Goal: Task Accomplishment & Management: Manage account settings

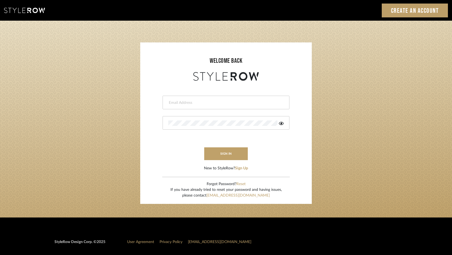
click at [246, 104] on input "email" at bounding box center [225, 102] width 114 height 5
type input "jmatthews@morgantewilson.com"
click at [231, 150] on button "sign in" at bounding box center [226, 153] width 44 height 13
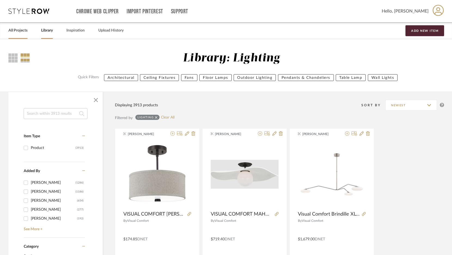
click at [22, 28] on link "All Projects" at bounding box center [17, 30] width 19 height 7
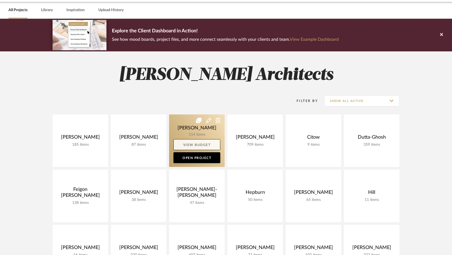
scroll to position [21, 0]
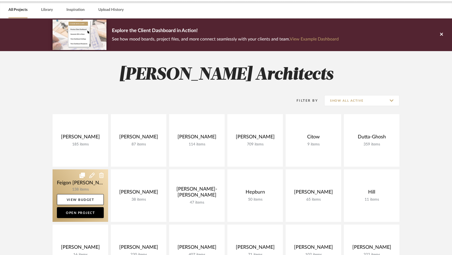
click at [92, 189] on link at bounding box center [80, 195] width 55 height 53
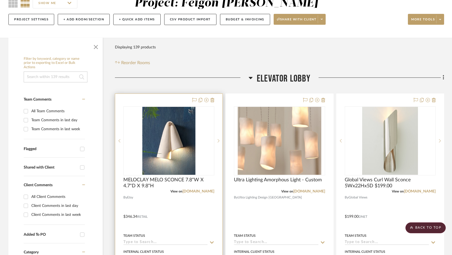
scroll to position [35, 0]
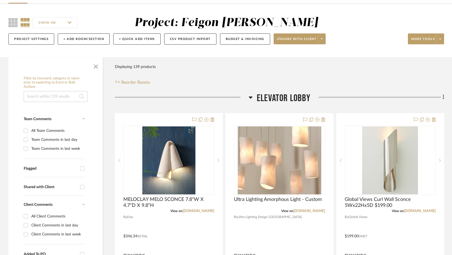
click at [251, 99] on icon at bounding box center [250, 97] width 4 height 7
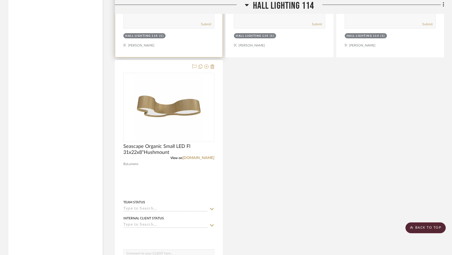
scroll to position [1977, 0]
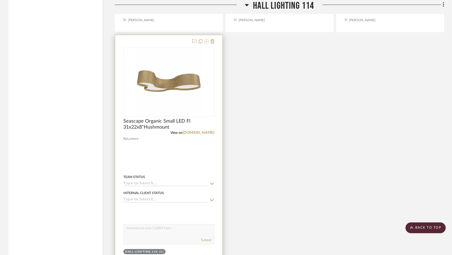
click at [207, 39] on icon at bounding box center [206, 41] width 4 height 4
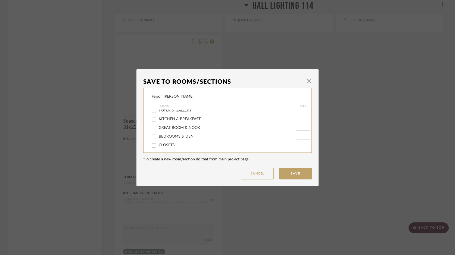
scroll to position [11, 0]
click at [181, 110] on span "FOYER & GALLERY" at bounding box center [175, 111] width 33 height 4
click at [158, 110] on input "FOYER & GALLERY" at bounding box center [154, 111] width 9 height 9
checkbox input "true"
type input "1"
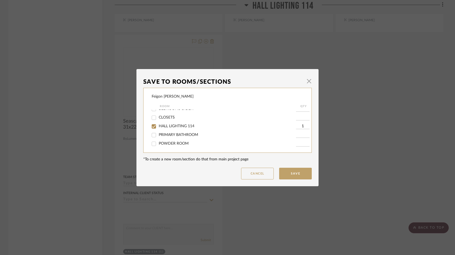
scroll to position [40, 0]
click at [172, 128] on span "HALL LIGHTING 114" at bounding box center [177, 126] width 36 height 4
click at [158, 129] on input "HALL LIGHTING 114" at bounding box center [154, 126] width 9 height 9
checkbox input "false"
click at [289, 174] on button "Save" at bounding box center [295, 174] width 33 height 12
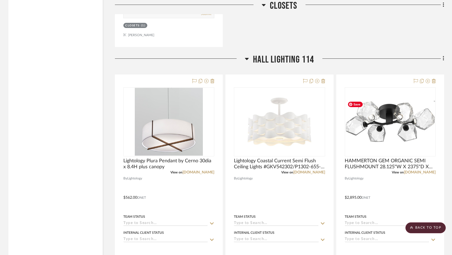
scroll to position [1700, 0]
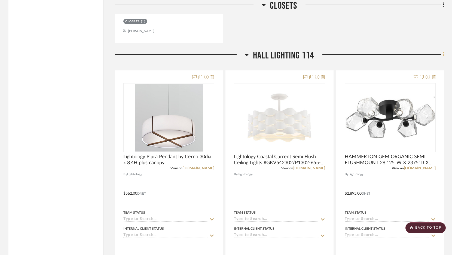
click at [443, 53] on icon at bounding box center [442, 54] width 1 height 5
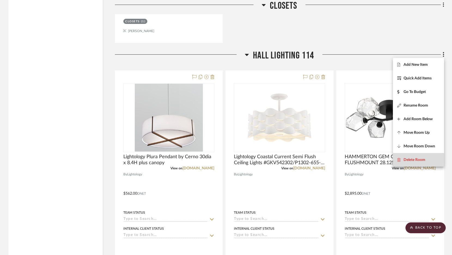
click at [415, 159] on span "Delete Room" at bounding box center [414, 160] width 22 height 5
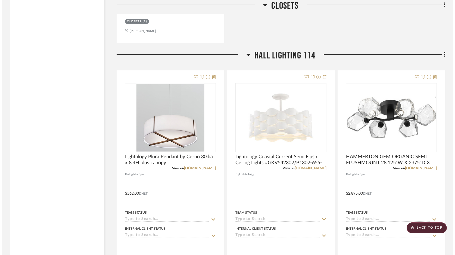
scroll to position [0, 0]
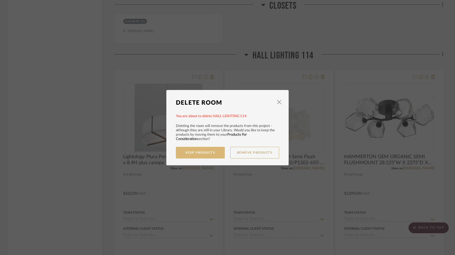
click at [213, 151] on button "Keep Products" at bounding box center [200, 153] width 49 height 12
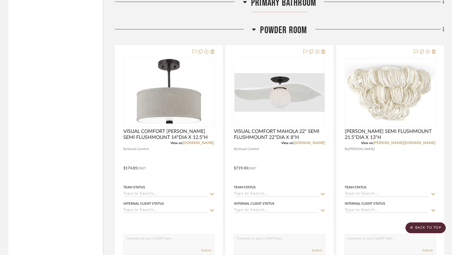
scroll to position [2497, 0]
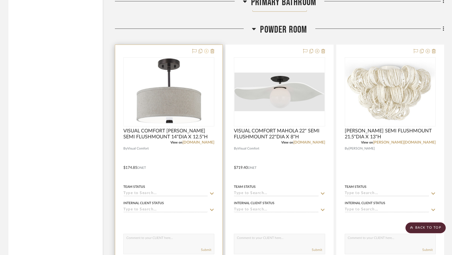
click at [206, 49] on icon at bounding box center [206, 51] width 4 height 4
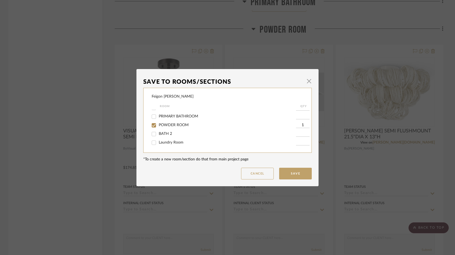
scroll to position [52, 0]
click at [181, 125] on span "POWDER ROOM" at bounding box center [174, 125] width 30 height 4
click at [158, 125] on input "POWDER ROOM" at bounding box center [154, 125] width 9 height 9
checkbox input "false"
click at [294, 171] on button "Save" at bounding box center [295, 174] width 33 height 12
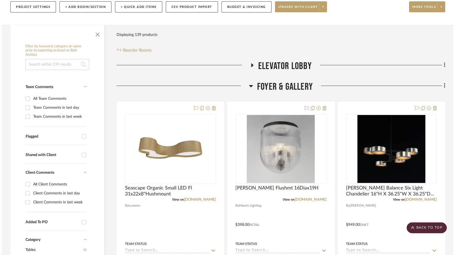
scroll to position [0, 0]
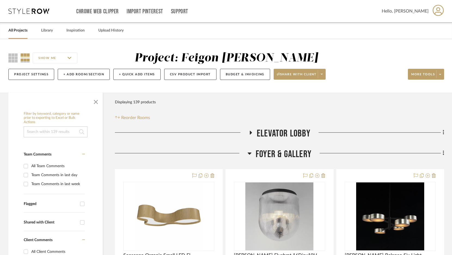
click at [70, 129] on input at bounding box center [56, 131] width 64 height 11
type input "mahola"
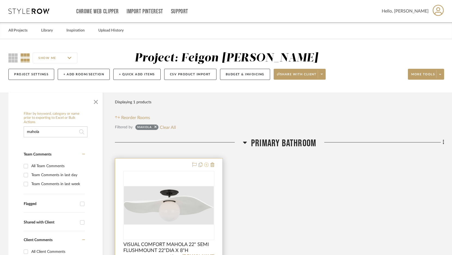
click at [207, 166] on icon at bounding box center [206, 165] width 4 height 4
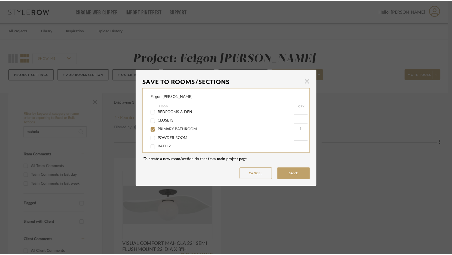
scroll to position [39, 0]
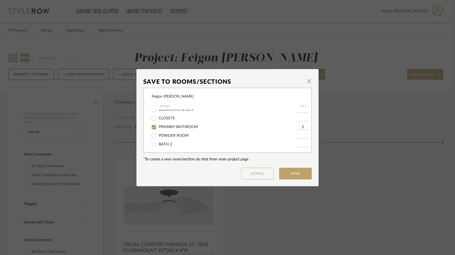
click at [180, 137] on span "POWDER ROOM" at bounding box center [174, 136] width 30 height 4
click at [158, 137] on input "POWDER ROOM" at bounding box center [154, 136] width 9 height 9
checkbox input "true"
type input "1"
click at [180, 129] on span "PRIMARY BATHROOM" at bounding box center [178, 127] width 39 height 4
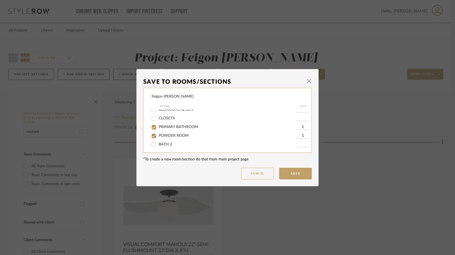
click at [158, 129] on input "PRIMARY BATHROOM" at bounding box center [154, 127] width 9 height 9
checkbox input "false"
click at [160, 129] on span "PRIMARY BATHROOM" at bounding box center [178, 127] width 39 height 4
click at [158, 130] on input "PRIMARY BATHROOM" at bounding box center [154, 127] width 9 height 9
checkbox input "true"
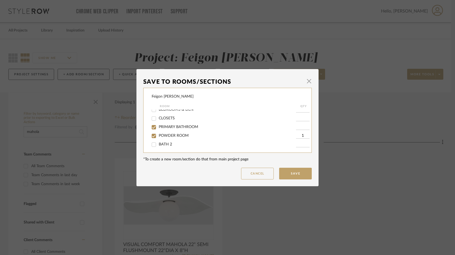
type input "1"
click at [153, 136] on input "POWDER ROOM" at bounding box center [154, 136] width 9 height 9
checkbox input "false"
click at [253, 175] on button "Cancel" at bounding box center [257, 174] width 33 height 12
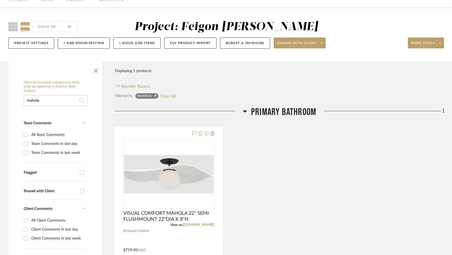
scroll to position [26, 0]
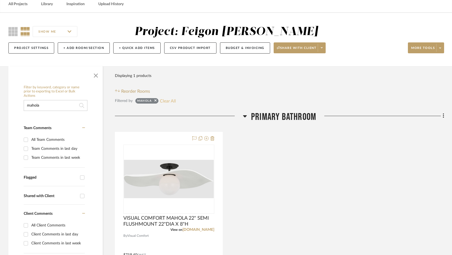
click at [168, 102] on button "Clear All" at bounding box center [168, 100] width 16 height 7
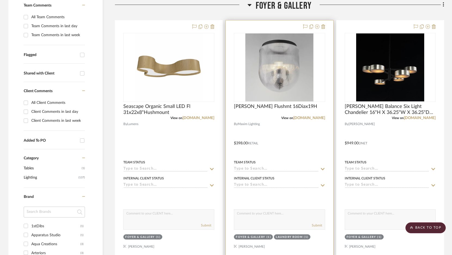
scroll to position [117, 0]
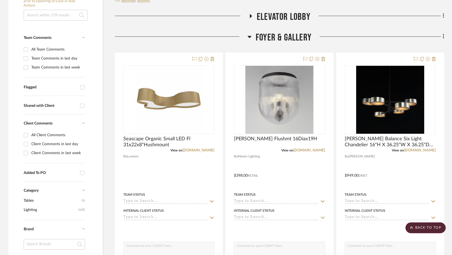
click at [249, 38] on icon at bounding box center [250, 37] width 4 height 2
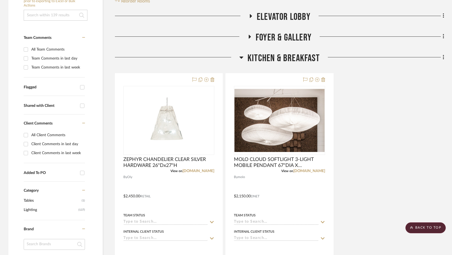
click at [241, 57] on icon at bounding box center [241, 58] width 4 height 2
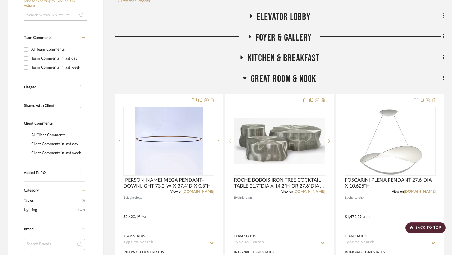
click at [245, 78] on icon at bounding box center [245, 78] width 4 height 2
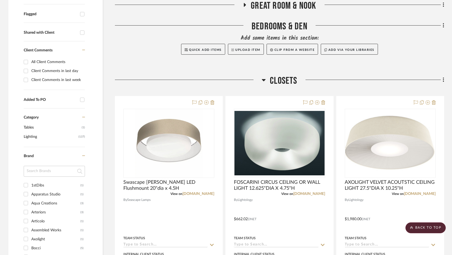
scroll to position [191, 0]
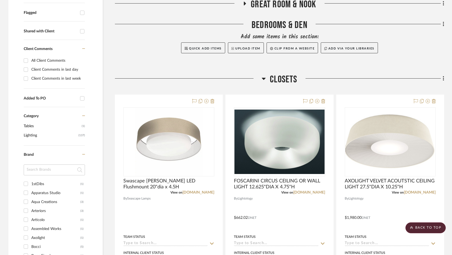
click at [266, 79] on h3 "CLOSETS" at bounding box center [278, 80] width 35 height 12
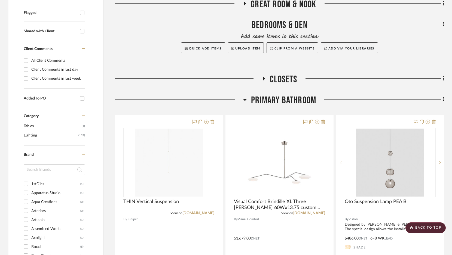
click at [245, 101] on icon at bounding box center [245, 99] width 4 height 7
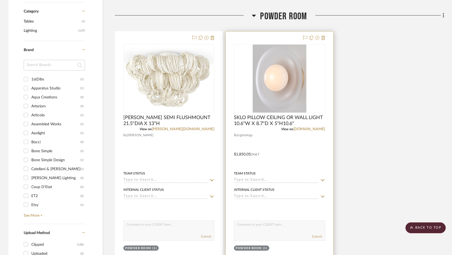
scroll to position [295, 0]
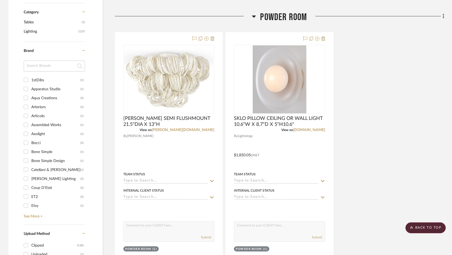
click at [443, 17] on icon at bounding box center [443, 16] width 2 height 6
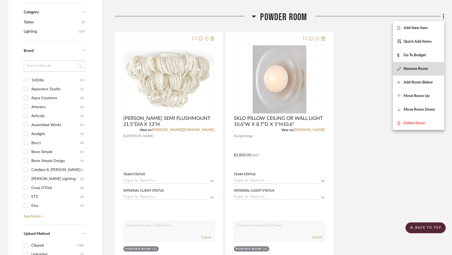
click at [417, 72] on button "Rename Room" at bounding box center [418, 69] width 51 height 14
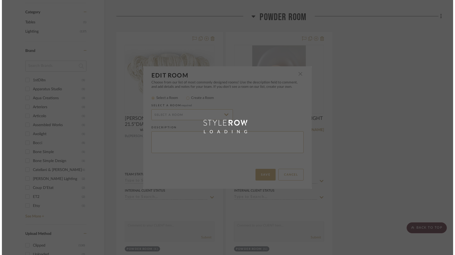
scroll to position [0, 0]
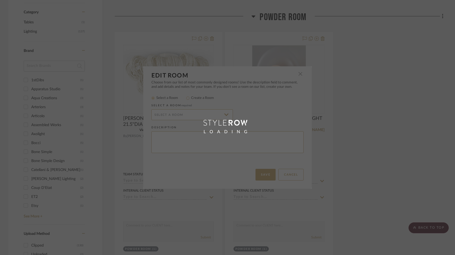
radio input "false"
radio input "true"
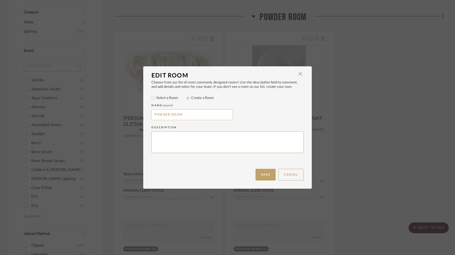
drag, startPoint x: 183, startPoint y: 115, endPoint x: 151, endPoint y: 115, distance: 31.6
click at [152, 115] on input "POWDER ROOM" at bounding box center [193, 114] width 82 height 11
click at [299, 172] on button "Cancel" at bounding box center [291, 175] width 25 height 12
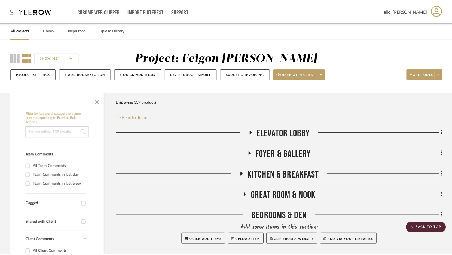
scroll to position [295, 0]
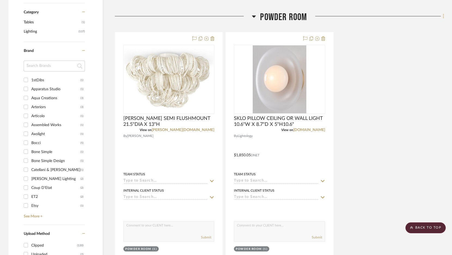
click at [443, 16] on icon at bounding box center [443, 16] width 2 height 6
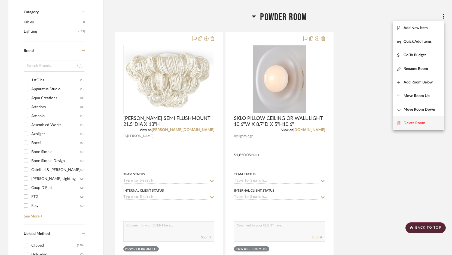
click at [412, 121] on span "Delete Room" at bounding box center [414, 123] width 22 height 5
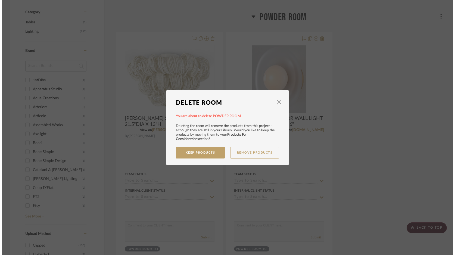
scroll to position [0, 0]
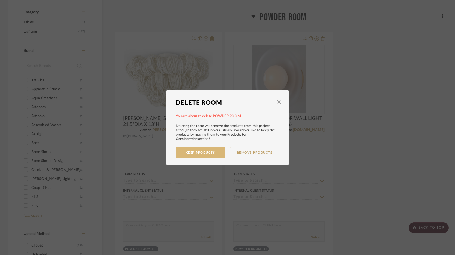
click at [210, 152] on button "Keep Products" at bounding box center [200, 153] width 49 height 12
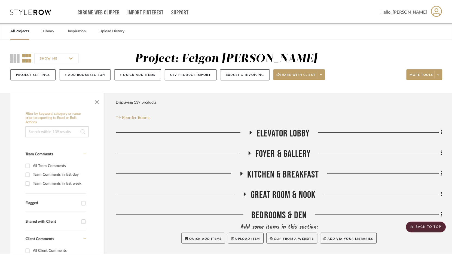
scroll to position [295, 0]
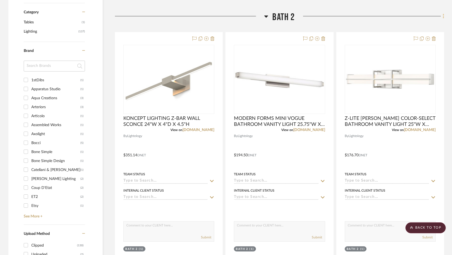
click at [443, 16] on icon at bounding box center [443, 16] width 2 height 6
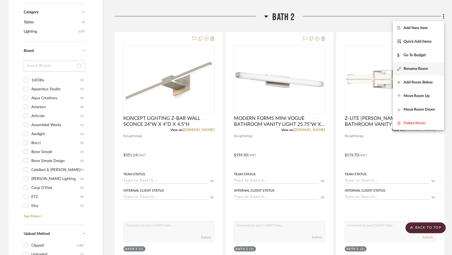
click at [411, 70] on span "Rename Room" at bounding box center [415, 68] width 24 height 5
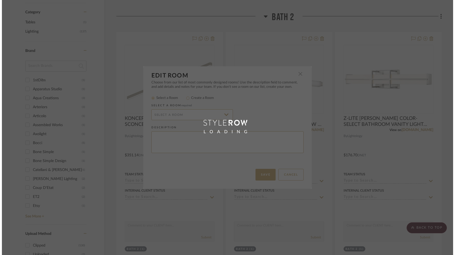
scroll to position [0, 0]
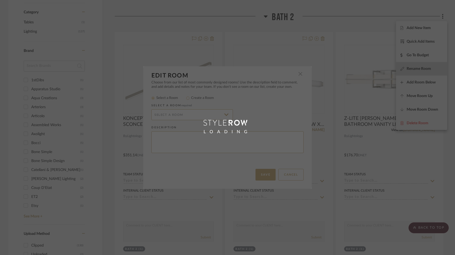
radio input "false"
radio input "true"
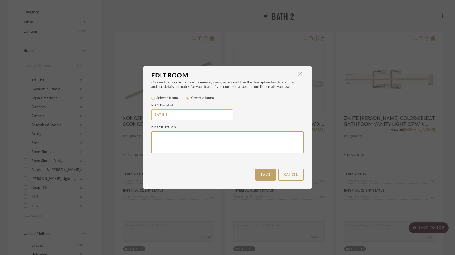
click at [152, 118] on input "BATH 2" at bounding box center [193, 114] width 82 height 11
click at [152, 116] on input "BATH 2" at bounding box center [193, 114] width 82 height 11
paste input "POWDER ROOM"
type input "POWDER ROOM & BATH 2"
click at [266, 174] on button "Save" at bounding box center [266, 175] width 20 height 12
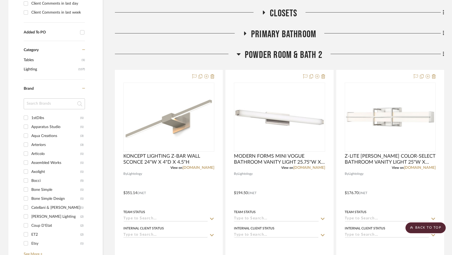
scroll to position [239, 0]
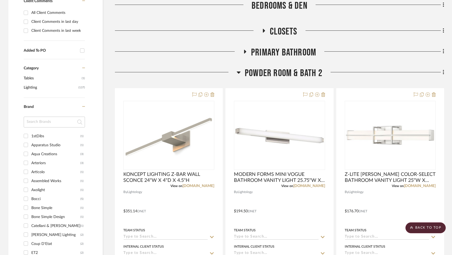
click at [243, 50] on icon at bounding box center [244, 52] width 7 height 4
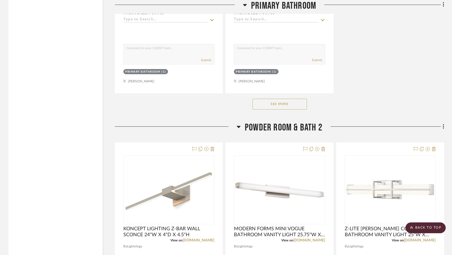
scroll to position [936, 0]
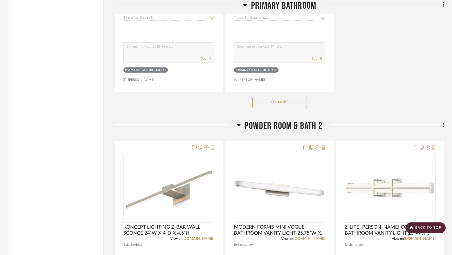
click at [286, 104] on button "See More" at bounding box center [279, 102] width 54 height 11
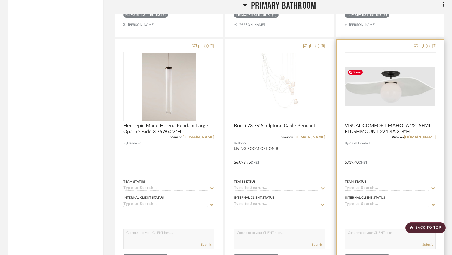
scroll to position [741, 0]
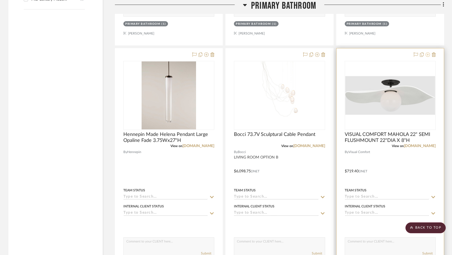
click at [429, 54] on icon at bounding box center [427, 55] width 4 height 4
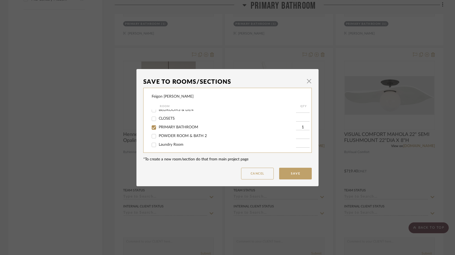
scroll to position [41, 0]
click at [192, 135] on span "POWDER ROOM & BATH 2" at bounding box center [183, 134] width 48 height 4
click at [158, 135] on input "POWDER ROOM & BATH 2" at bounding box center [154, 134] width 9 height 9
checkbox input "true"
type input "1"
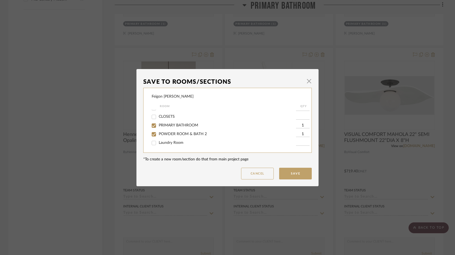
click at [192, 127] on span "PRIMARY BATHROOM" at bounding box center [178, 126] width 39 height 4
click at [158, 129] on input "PRIMARY BATHROOM" at bounding box center [154, 125] width 9 height 9
checkbox input "false"
click at [286, 173] on button "Save" at bounding box center [295, 174] width 33 height 12
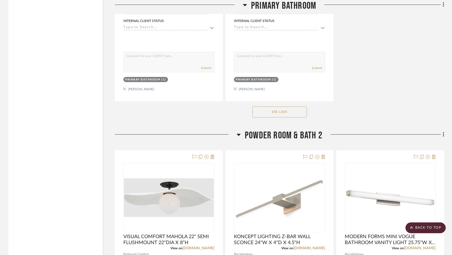
scroll to position [933, 0]
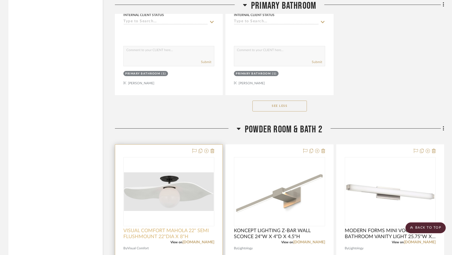
click at [190, 231] on span "VISUAL COMFORT MAHOLA 22" SEMI FLUSHMOUNT 22"DIA X 8"H" at bounding box center [168, 234] width 91 height 12
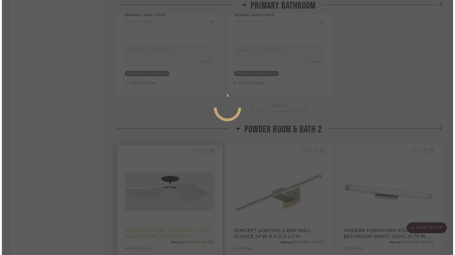
scroll to position [0, 0]
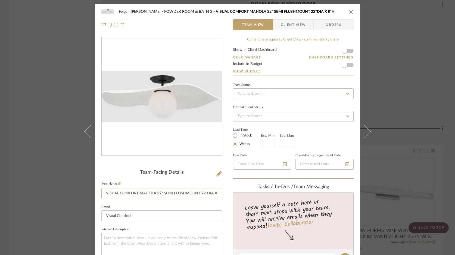
drag, startPoint x: 104, startPoint y: 194, endPoint x: 125, endPoint y: 194, distance: 20.9
click at [125, 194] on input "VISUAL COMFORT MAHOLA 22" SEMI FLUSHMOUNT 22"DIA X 8"H" at bounding box center [161, 193] width 121 height 11
click at [123, 183] on fieldset "Item Name VISUAL COMFORT MAHOLA 22" SEMI FLUSHMOUNT 22"DIA X 8"H" at bounding box center [161, 189] width 121 height 19
click at [352, 11] on button "close" at bounding box center [351, 11] width 5 height 5
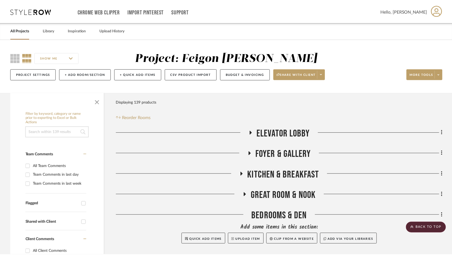
scroll to position [933, 0]
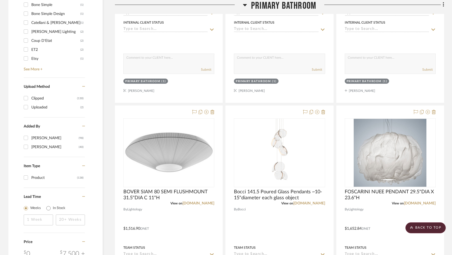
scroll to position [438, 0]
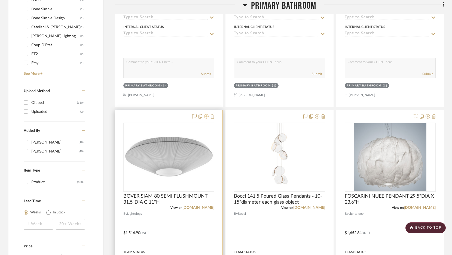
click at [206, 116] on icon at bounding box center [206, 116] width 4 height 4
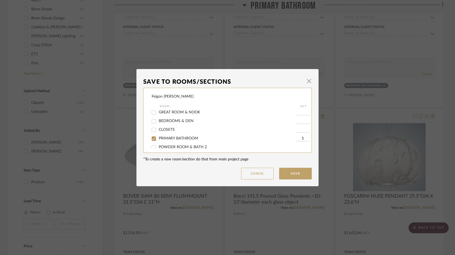
scroll to position [29, 0]
click at [191, 139] on span "PRIMARY BATHROOM" at bounding box center [178, 137] width 39 height 4
click at [158, 140] on input "PRIMARY BATHROOM" at bounding box center [154, 137] width 9 height 9
checkbox input "false"
click at [301, 170] on button "Save" at bounding box center [295, 174] width 33 height 12
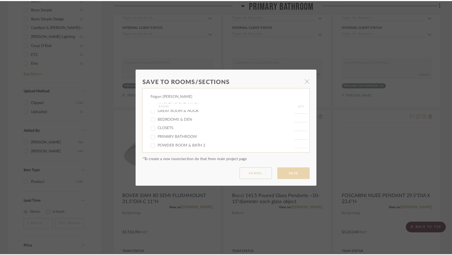
scroll to position [438, 0]
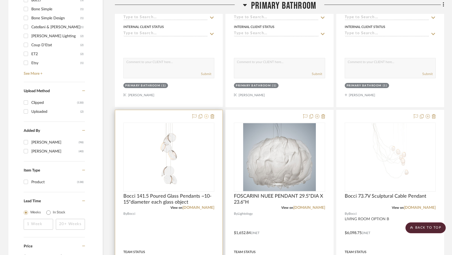
click at [207, 118] on icon at bounding box center [206, 116] width 4 height 4
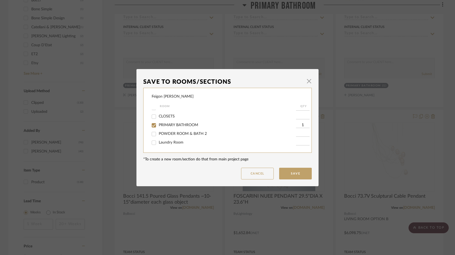
scroll to position [43, 0]
click at [192, 126] on span "PRIMARY BATHROOM" at bounding box center [178, 125] width 39 height 4
click at [158, 126] on input "PRIMARY BATHROOM" at bounding box center [154, 125] width 9 height 9
checkbox input "false"
click at [298, 172] on button "Save" at bounding box center [295, 174] width 33 height 12
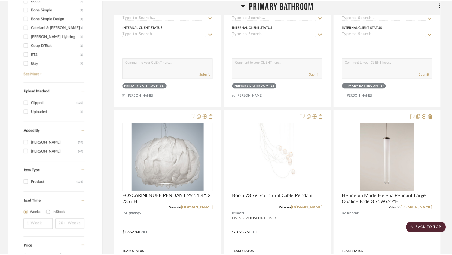
scroll to position [438, 0]
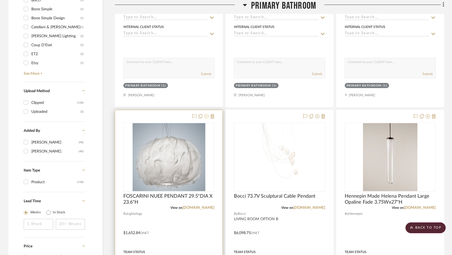
click at [206, 117] on icon at bounding box center [206, 116] width 4 height 4
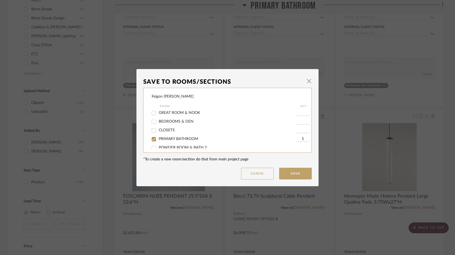
scroll to position [29, 0]
click at [185, 139] on span "PRIMARY BATHROOM" at bounding box center [178, 137] width 39 height 4
click at [158, 141] on input "PRIMARY BATHROOM" at bounding box center [154, 137] width 9 height 9
checkbox input "false"
click at [291, 174] on button "Save" at bounding box center [295, 174] width 33 height 12
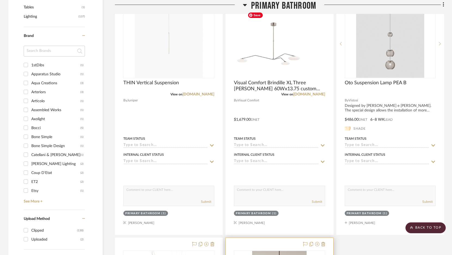
scroll to position [257, 0]
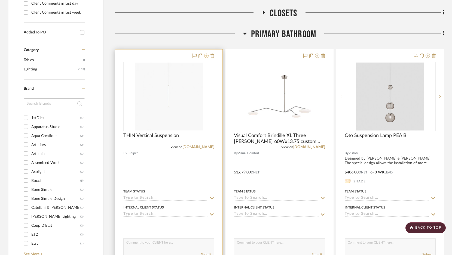
click at [205, 57] on icon at bounding box center [206, 56] width 4 height 4
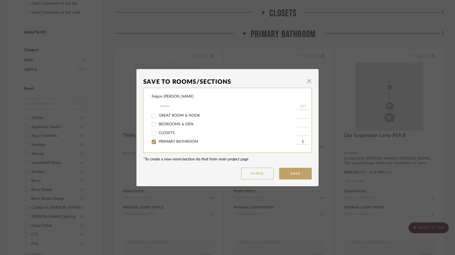
scroll to position [26, 0]
click at [185, 141] on span "PRIMARY BATHROOM" at bounding box center [178, 140] width 39 height 4
click at [158, 141] on input "PRIMARY BATHROOM" at bounding box center [154, 140] width 9 height 9
checkbox input "false"
click at [293, 169] on button "Save" at bounding box center [295, 174] width 33 height 12
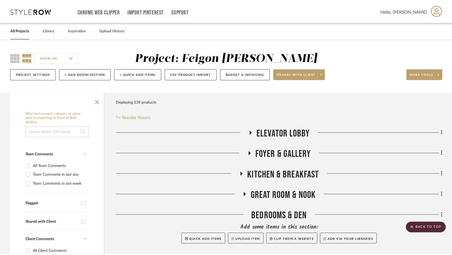
scroll to position [257, 0]
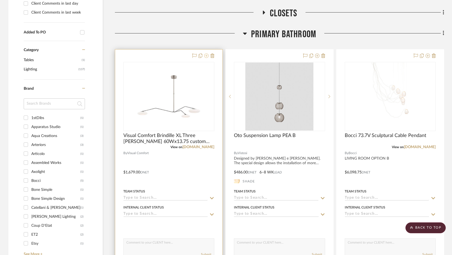
click at [205, 58] on icon at bounding box center [206, 56] width 4 height 4
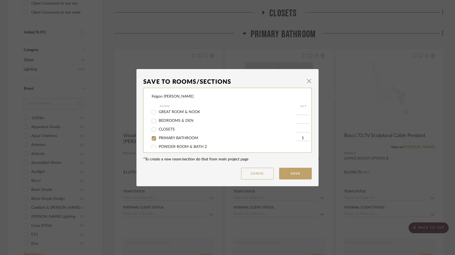
scroll to position [29, 0]
click at [189, 139] on span "PRIMARY BATHROOM" at bounding box center [178, 137] width 39 height 4
click at [158, 140] on input "PRIMARY BATHROOM" at bounding box center [154, 137] width 9 height 9
checkbox input "false"
click at [305, 177] on button "Save" at bounding box center [295, 174] width 33 height 12
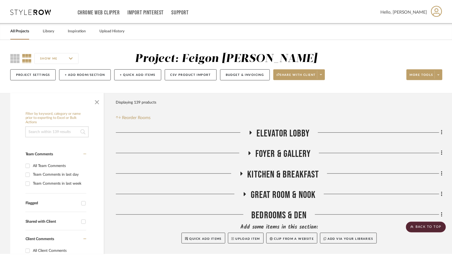
scroll to position [257, 0]
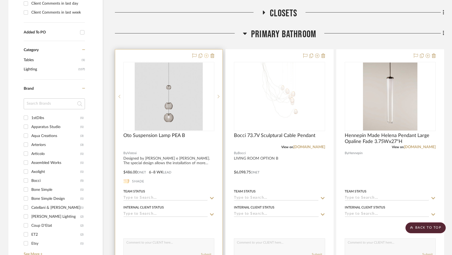
click at [206, 55] on icon at bounding box center [206, 56] width 4 height 4
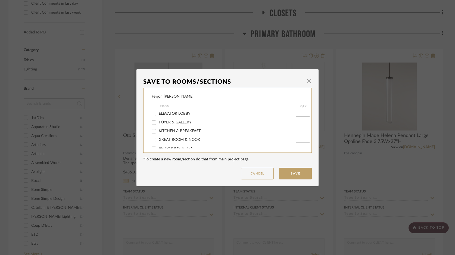
scroll to position [27, 0]
click at [181, 140] on span "PRIMARY BATHROOM" at bounding box center [178, 139] width 39 height 4
click at [158, 141] on input "PRIMARY BATHROOM" at bounding box center [154, 138] width 9 height 9
checkbox input "false"
click at [298, 170] on button "Save" at bounding box center [295, 174] width 33 height 12
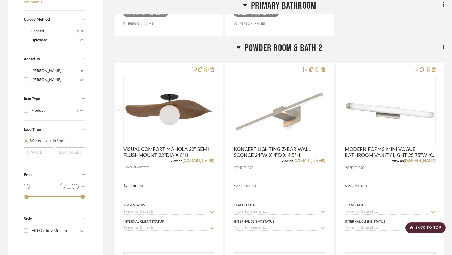
scroll to position [513, 0]
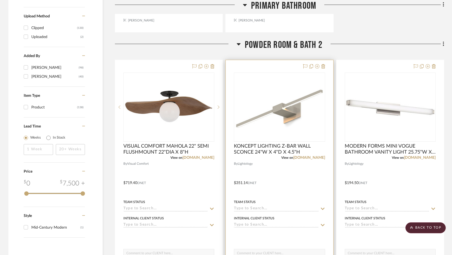
click at [319, 67] on div at bounding box center [313, 66] width 24 height 7
click at [318, 67] on icon at bounding box center [317, 66] width 4 height 4
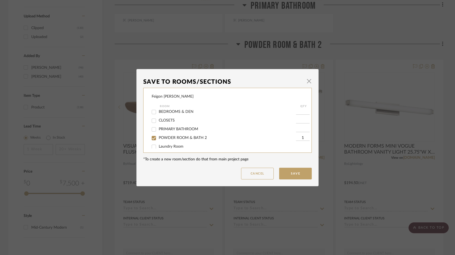
scroll to position [41, 0]
click at [200, 136] on span "POWDER ROOM & BATH 2" at bounding box center [183, 134] width 48 height 4
click at [158, 137] on input "POWDER ROOM & BATH 2" at bounding box center [154, 134] width 9 height 9
checkbox input "false"
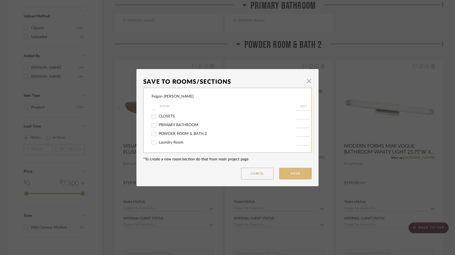
click at [293, 174] on button "Save" at bounding box center [295, 174] width 33 height 12
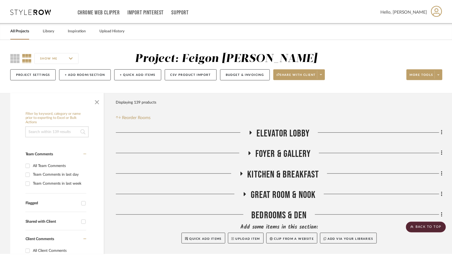
scroll to position [513, 0]
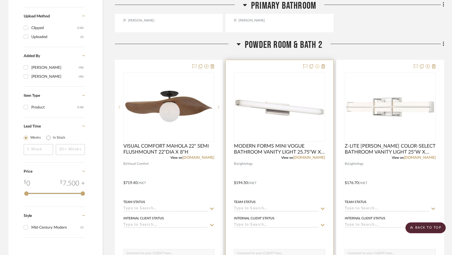
click at [317, 66] on icon at bounding box center [317, 66] width 4 height 4
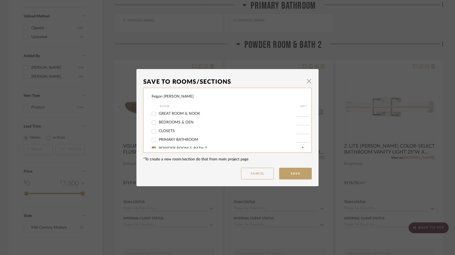
scroll to position [43, 0]
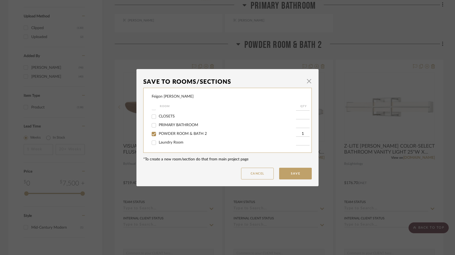
click at [198, 133] on span "POWDER ROOM & BATH 2" at bounding box center [183, 134] width 48 height 4
click at [158, 133] on input "POWDER ROOM & BATH 2" at bounding box center [154, 134] width 9 height 9
checkbox input "false"
click at [297, 173] on button "Save" at bounding box center [295, 174] width 33 height 12
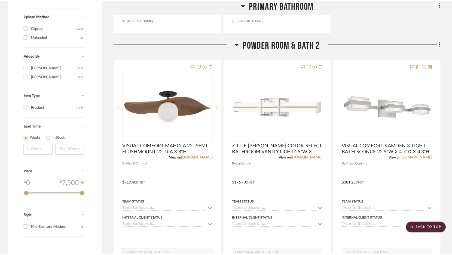
scroll to position [513, 0]
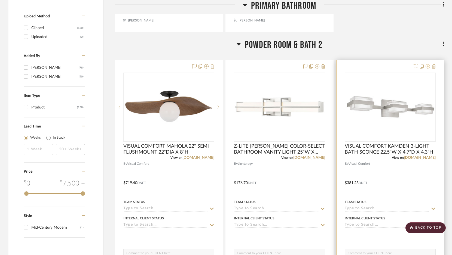
click at [428, 67] on icon at bounding box center [427, 66] width 4 height 4
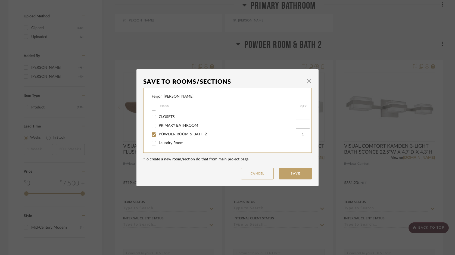
scroll to position [43, 0]
click at [198, 134] on span "POWDER ROOM & BATH 2" at bounding box center [183, 134] width 48 height 4
click at [158, 134] on input "POWDER ROOM & BATH 2" at bounding box center [154, 134] width 9 height 9
checkbox input "false"
click at [291, 173] on button "Save" at bounding box center [295, 174] width 33 height 12
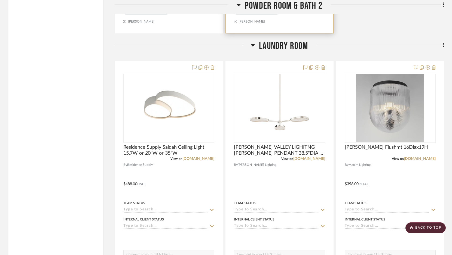
scroll to position [776, 0]
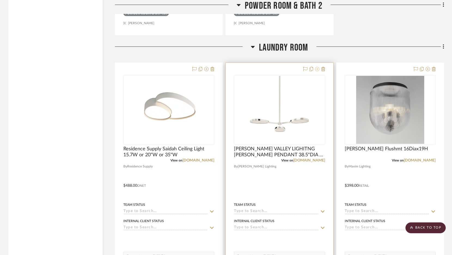
click at [317, 67] on icon at bounding box center [317, 69] width 4 height 4
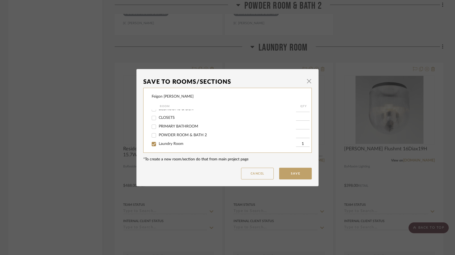
scroll to position [43, 0]
click at [175, 142] on span "Laundry Room" at bounding box center [171, 143] width 25 height 4
click at [158, 142] on input "Laundry Room" at bounding box center [154, 142] width 9 height 9
checkbox input "false"
click at [302, 171] on button "Save" at bounding box center [295, 174] width 33 height 12
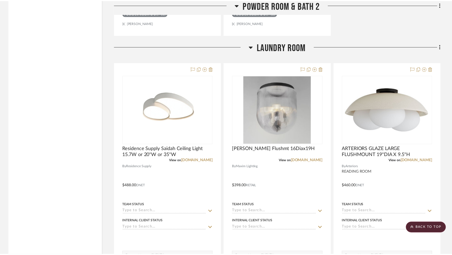
scroll to position [776, 0]
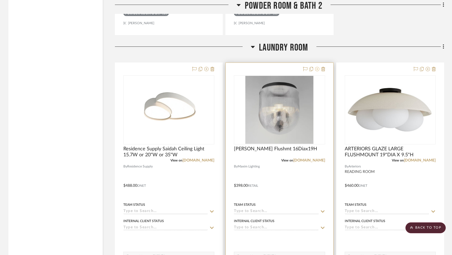
click at [316, 70] on icon at bounding box center [317, 69] width 4 height 4
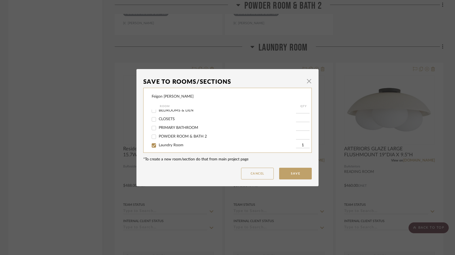
scroll to position [43, 0]
click at [150, 144] on input "Laundry Room" at bounding box center [154, 142] width 9 height 9
checkbox input "false"
click at [293, 172] on button "Save" at bounding box center [295, 174] width 33 height 12
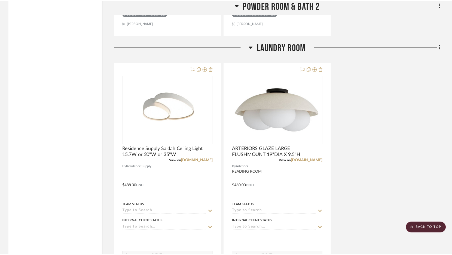
scroll to position [776, 0]
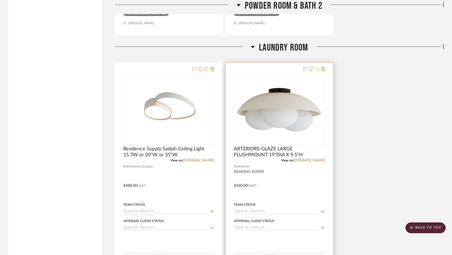
click at [317, 70] on icon at bounding box center [317, 69] width 4 height 4
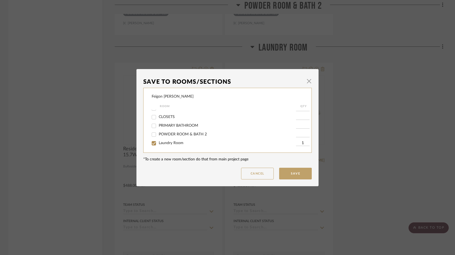
scroll to position [43, 0]
click at [168, 146] on div "Laundry Room" at bounding box center [224, 142] width 144 height 9
click at [168, 145] on div "Laundry Room" at bounding box center [224, 142] width 144 height 9
click at [169, 143] on span "Laundry Room" at bounding box center [171, 143] width 25 height 4
click at [158, 143] on input "Laundry Room" at bounding box center [154, 142] width 9 height 9
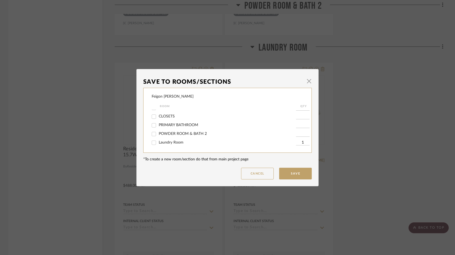
checkbox input "false"
click at [296, 175] on button "Save" at bounding box center [295, 174] width 33 height 12
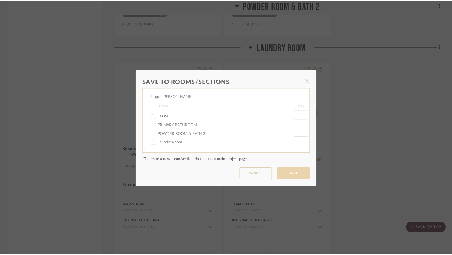
scroll to position [776, 0]
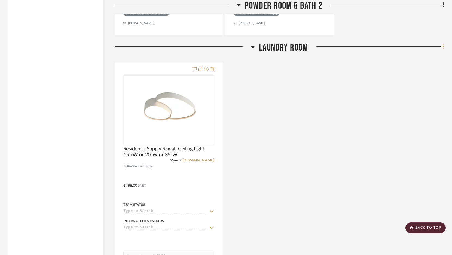
click at [442, 46] on fa-icon at bounding box center [442, 47] width 4 height 9
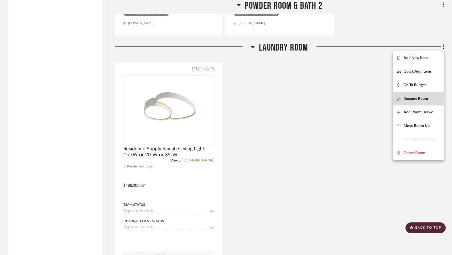
click at [415, 101] on span "Rename Room" at bounding box center [415, 99] width 24 height 5
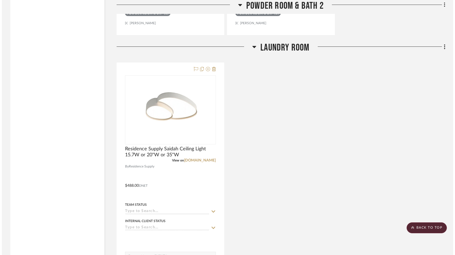
scroll to position [0, 0]
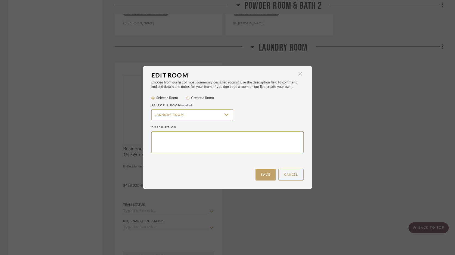
click at [200, 98] on label "Create a Room" at bounding box center [202, 97] width 23 height 5
click at [191, 98] on input "Create a Room" at bounding box center [188, 98] width 7 height 7
radio input "true"
click at [187, 116] on input "Laundry Room" at bounding box center [193, 114] width 82 height 11
type input "LAUNDRY ROOM"
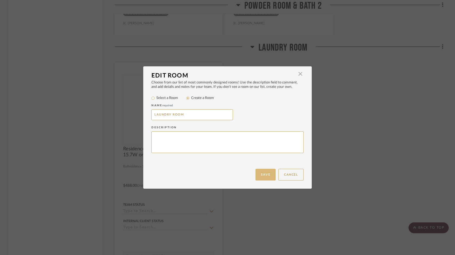
click at [267, 178] on button "Save" at bounding box center [266, 175] width 20 height 12
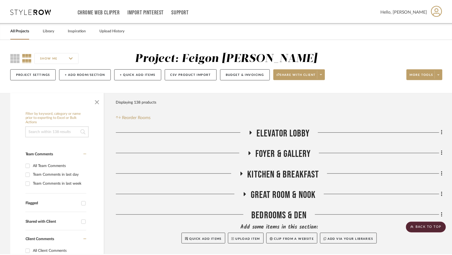
scroll to position [776, 0]
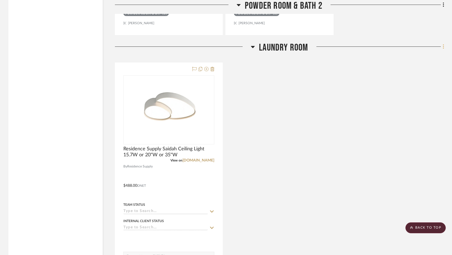
click at [442, 47] on icon at bounding box center [443, 47] width 2 height 6
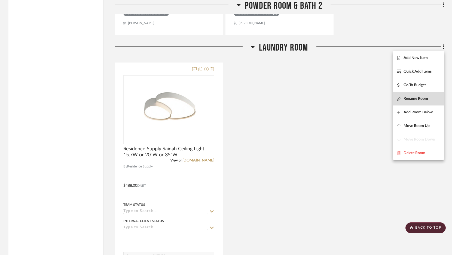
click at [406, 98] on span "Rename Room" at bounding box center [415, 99] width 24 height 5
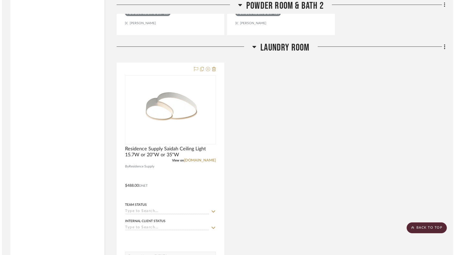
scroll to position [0, 0]
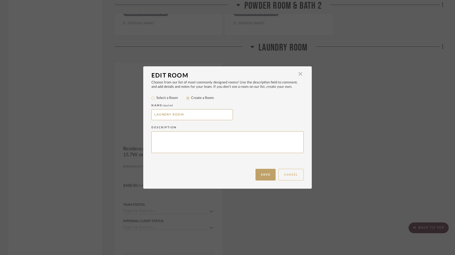
click at [290, 172] on button "Cancel" at bounding box center [291, 175] width 25 height 12
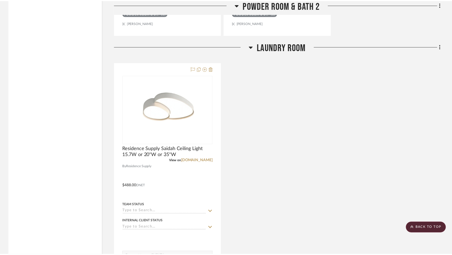
scroll to position [776, 0]
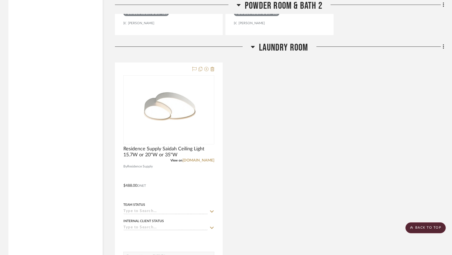
click at [252, 46] on icon at bounding box center [253, 47] width 4 height 2
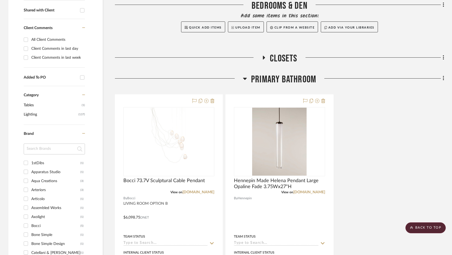
scroll to position [199, 0]
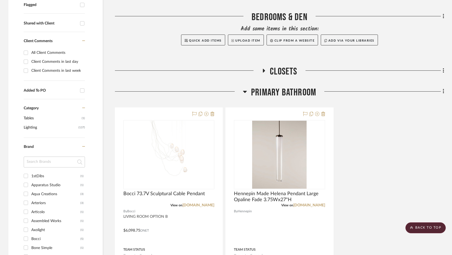
click at [263, 70] on icon at bounding box center [264, 71] width 2 height 4
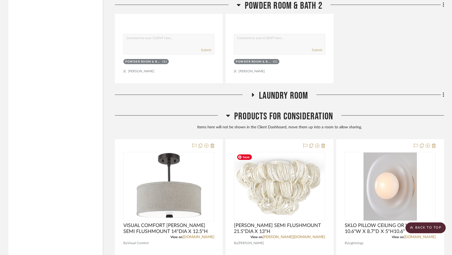
scroll to position [1213, 0]
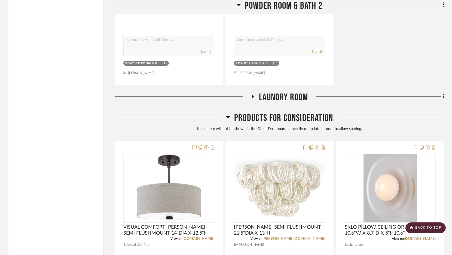
click at [252, 95] on icon at bounding box center [253, 97] width 2 height 4
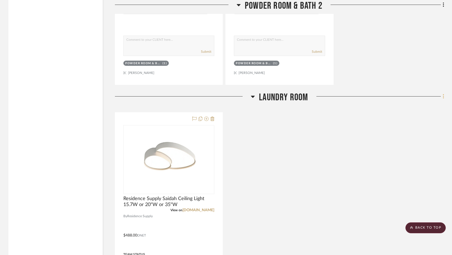
click at [443, 97] on icon at bounding box center [443, 97] width 2 height 6
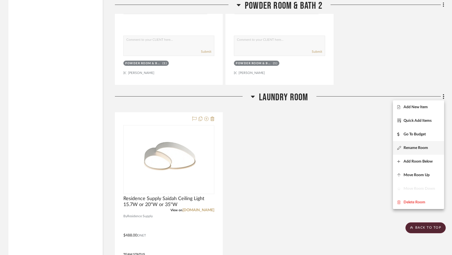
click at [415, 144] on button "Rename Room" at bounding box center [418, 148] width 51 height 14
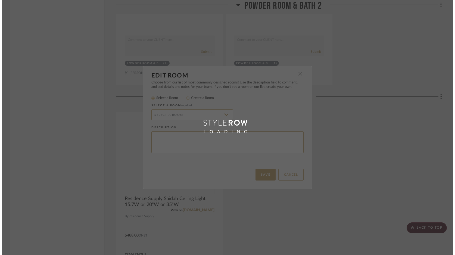
scroll to position [0, 0]
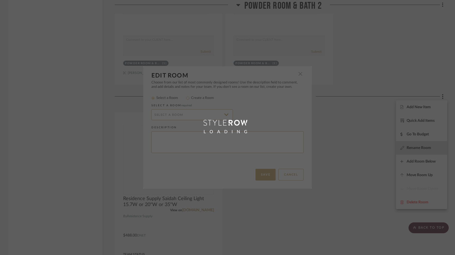
radio input "false"
radio input "true"
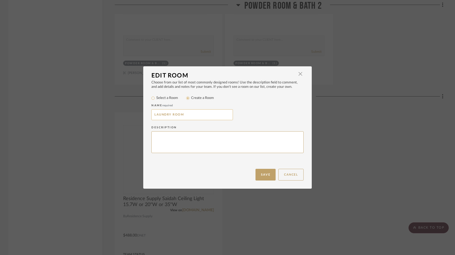
click at [202, 116] on input "LAUNDRY ROOM" at bounding box center [193, 114] width 82 height 11
type input "LAUNDRY ROOM & CLOSETS"
click at [273, 172] on button "Save" at bounding box center [266, 175] width 20 height 12
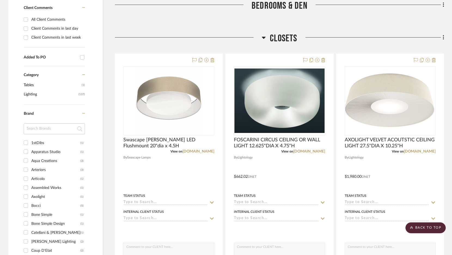
scroll to position [220, 0]
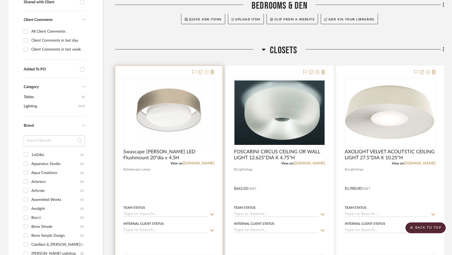
click at [207, 73] on icon at bounding box center [206, 72] width 4 height 4
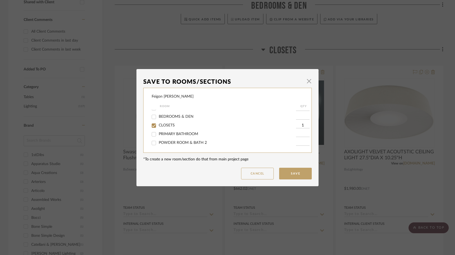
scroll to position [38, 0]
click at [168, 122] on span "CLOSETS" at bounding box center [167, 120] width 16 height 4
click at [158, 122] on input "CLOSETS" at bounding box center [154, 120] width 9 height 9
checkbox input "false"
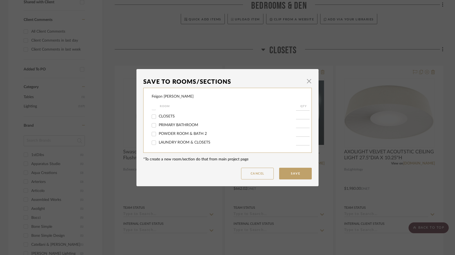
click at [176, 144] on span "LAUNDRY ROOM & CLOSETS" at bounding box center [185, 143] width 52 height 4
click at [158, 144] on input "LAUNDRY ROOM & CLOSETS" at bounding box center [154, 142] width 9 height 9
checkbox input "true"
type input "1"
click at [300, 178] on button "Save" at bounding box center [295, 174] width 33 height 12
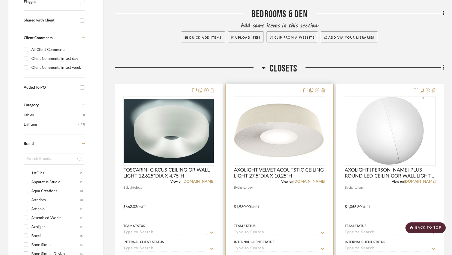
scroll to position [198, 0]
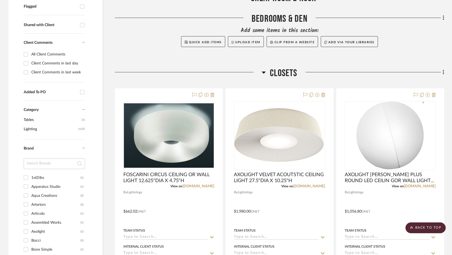
click at [443, 72] on icon at bounding box center [442, 72] width 1 height 5
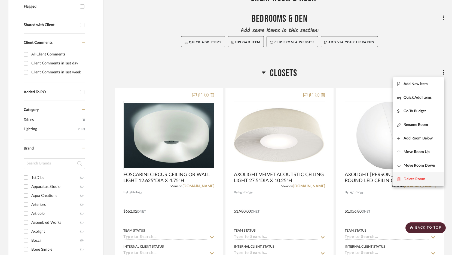
click at [420, 181] on span "Delete Room" at bounding box center [414, 179] width 22 height 5
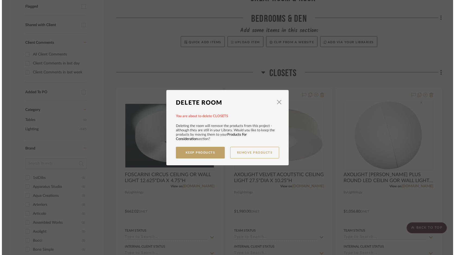
scroll to position [0, 0]
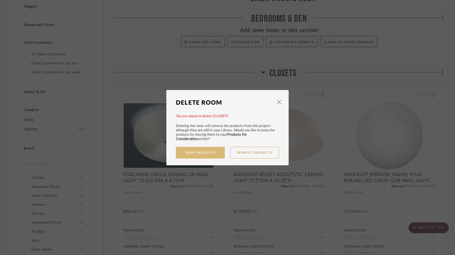
click at [213, 155] on button "Keep Products" at bounding box center [200, 153] width 49 height 12
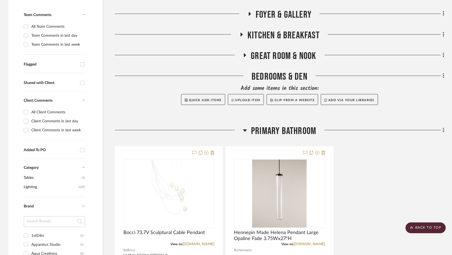
scroll to position [79, 0]
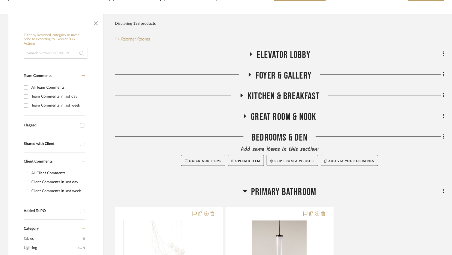
click at [249, 75] on icon at bounding box center [250, 75] width 2 height 4
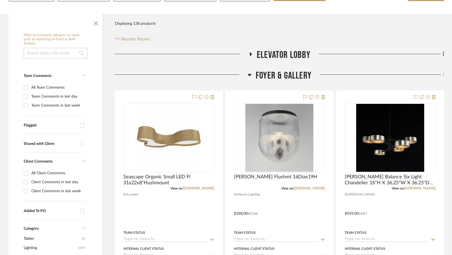
click at [443, 73] on icon at bounding box center [443, 75] width 2 height 6
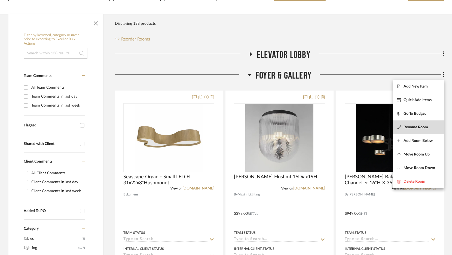
click at [413, 128] on span "Rename Room" at bounding box center [415, 127] width 24 height 5
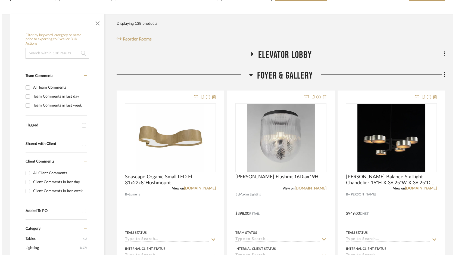
scroll to position [0, 0]
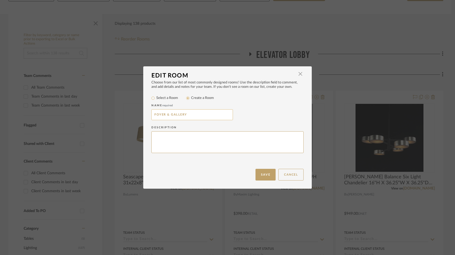
click at [194, 116] on input "FOYER & GALLERY" at bounding box center [193, 114] width 82 height 11
type input "FOYER & GALLERY/HALL"
click at [259, 171] on button "Save" at bounding box center [266, 175] width 20 height 12
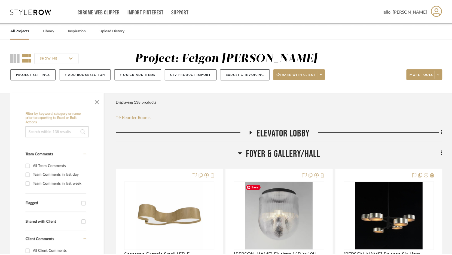
scroll to position [79, 0]
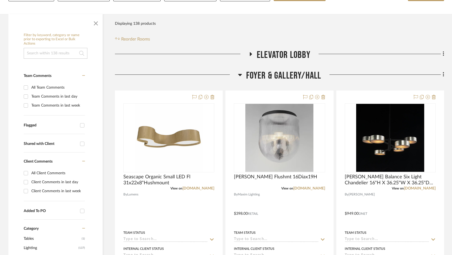
click at [251, 54] on icon at bounding box center [251, 54] width 2 height 4
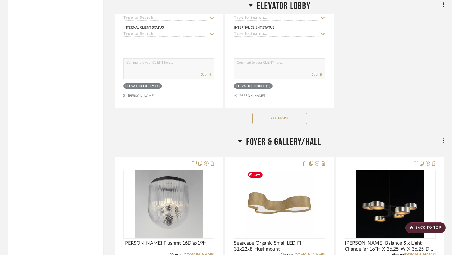
scroll to position [693, 0]
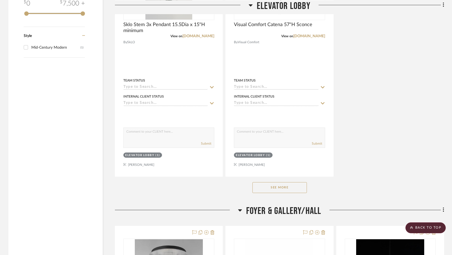
click at [279, 182] on button "See More" at bounding box center [279, 187] width 54 height 11
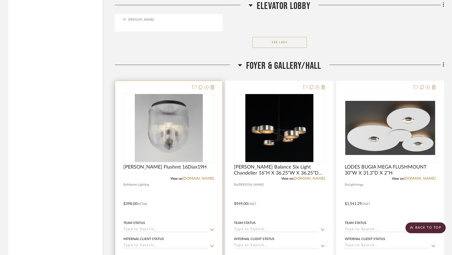
scroll to position [1327, 0]
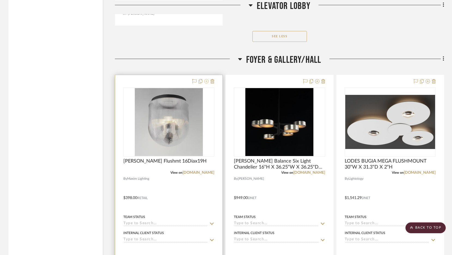
click at [206, 80] on icon at bounding box center [206, 81] width 4 height 4
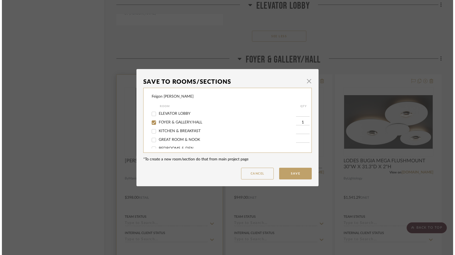
scroll to position [0, 0]
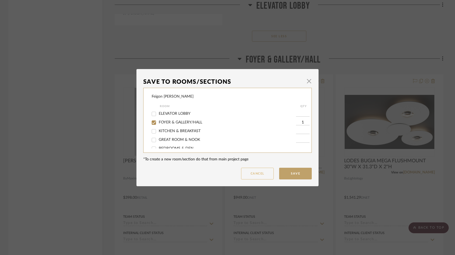
click at [259, 175] on button "Cancel" at bounding box center [257, 174] width 33 height 12
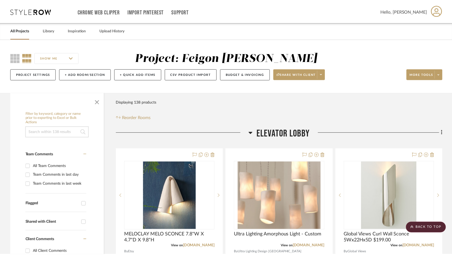
scroll to position [1327, 0]
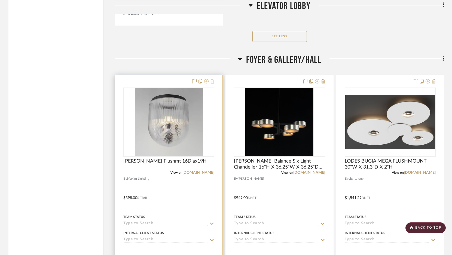
click at [206, 81] on icon at bounding box center [206, 81] width 4 height 4
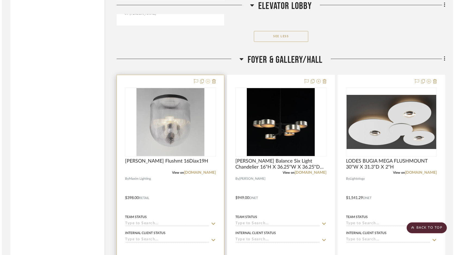
scroll to position [0, 0]
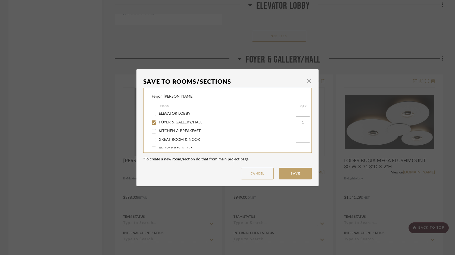
click at [179, 115] on span "ELEVATOR LOBBY" at bounding box center [175, 114] width 32 height 4
click at [158, 115] on input "ELEVATOR LOBBY" at bounding box center [154, 114] width 9 height 9
checkbox input "true"
type input "1"
click at [175, 126] on div "FOYER & GALLERY/HALL" at bounding box center [224, 122] width 144 height 9
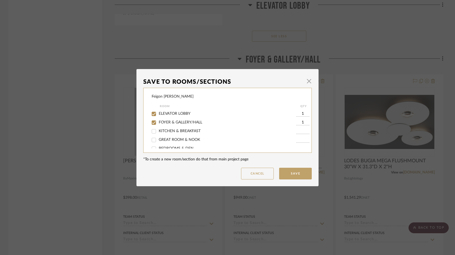
click at [177, 124] on span "FOYER & GALLERY/HALL" at bounding box center [181, 123] width 44 height 4
click at [158, 124] on input "FOYER & GALLERY/HALL" at bounding box center [154, 122] width 9 height 9
checkbox input "false"
click at [292, 172] on button "Save" at bounding box center [295, 174] width 33 height 12
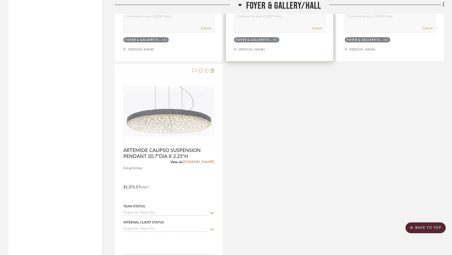
scroll to position [1577, 0]
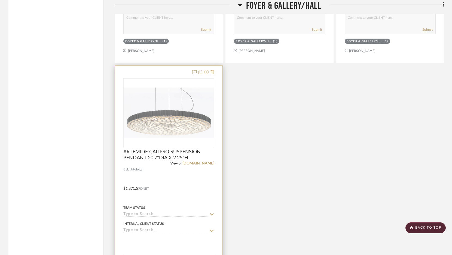
click at [206, 70] on icon at bounding box center [206, 72] width 4 height 4
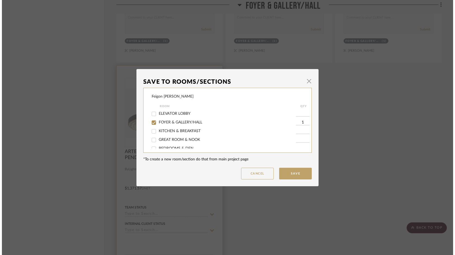
scroll to position [0, 0]
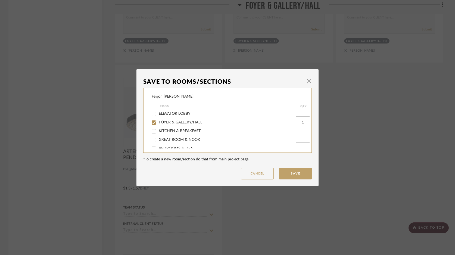
click at [178, 115] on span "ELEVATOR LOBBY" at bounding box center [175, 114] width 32 height 4
click at [158, 115] on input "ELEVATOR LOBBY" at bounding box center [154, 114] width 9 height 9
checkbox input "true"
type input "1"
click at [178, 120] on div "FOYER & GALLERY/HALL" at bounding box center [224, 122] width 144 height 9
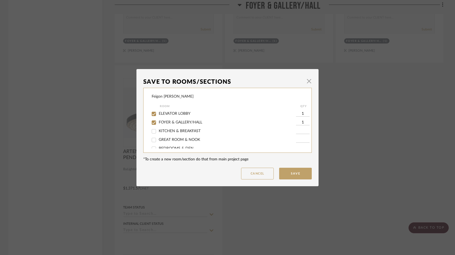
click at [180, 124] on span "FOYER & GALLERY/HALL" at bounding box center [181, 123] width 44 height 4
click at [158, 124] on input "FOYER & GALLERY/HALL" at bounding box center [154, 122] width 9 height 9
checkbox input "false"
click at [290, 175] on button "Save" at bounding box center [295, 174] width 33 height 12
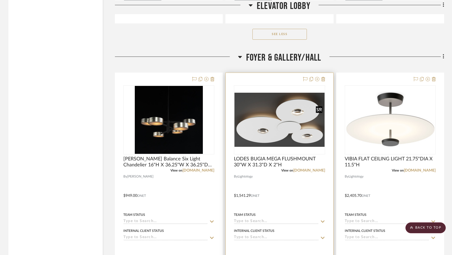
scroll to position [1217, 0]
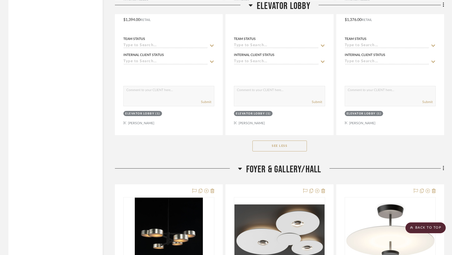
drag, startPoint x: 324, startPoint y: 170, endPoint x: 291, endPoint y: 169, distance: 32.9
click at [291, 169] on div "FOYER & GALLERY/HALL" at bounding box center [279, 171] width 329 height 14
drag, startPoint x: 320, startPoint y: 168, endPoint x: 286, endPoint y: 169, distance: 33.8
click at [286, 169] on span "FOYER & GALLERY/HALL" at bounding box center [283, 170] width 75 height 12
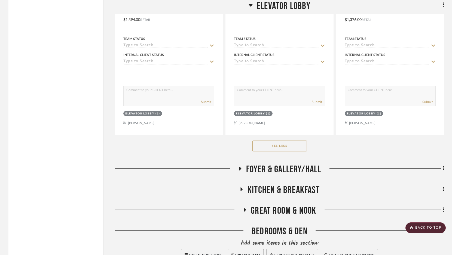
click at [286, 169] on span "FOYER & GALLERY/HALL" at bounding box center [283, 170] width 75 height 12
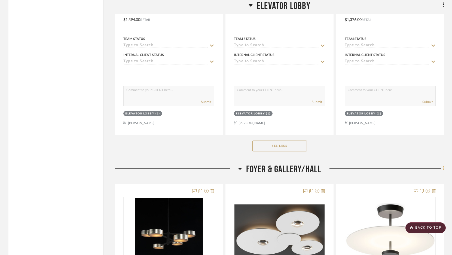
click at [443, 168] on icon at bounding box center [443, 168] width 2 height 6
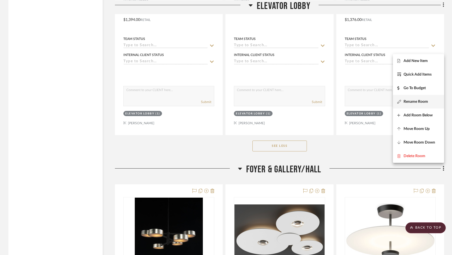
click at [413, 102] on span "Rename Room" at bounding box center [415, 102] width 24 height 5
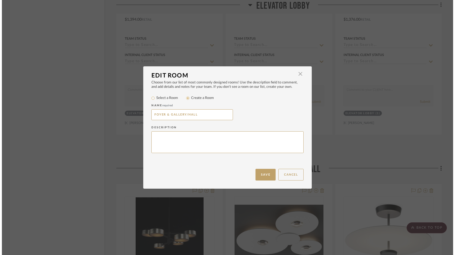
scroll to position [0, 0]
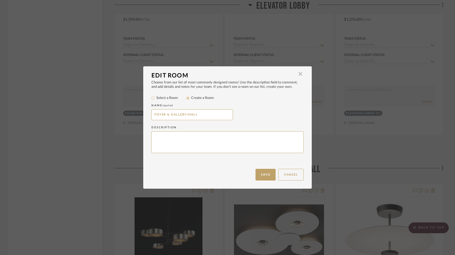
drag, startPoint x: 203, startPoint y: 113, endPoint x: 146, endPoint y: 115, distance: 56.6
click at [146, 115] on div "Choose from our list of most commonly designed rooms! Use the description field…" at bounding box center [227, 125] width 169 height 88
click at [289, 174] on button "Cancel" at bounding box center [291, 175] width 25 height 12
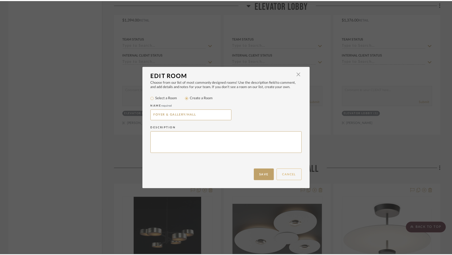
scroll to position [1217, 0]
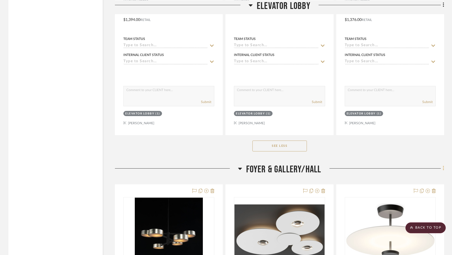
click at [442, 168] on fa-icon at bounding box center [442, 169] width 4 height 9
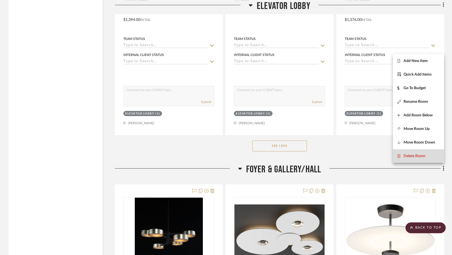
click at [428, 157] on span "Delete Room" at bounding box center [418, 156] width 42 height 5
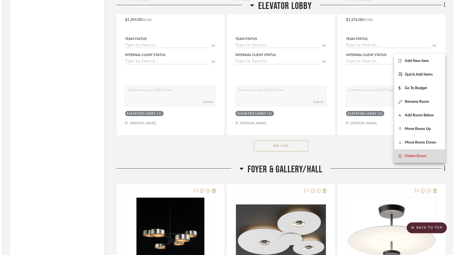
scroll to position [0, 0]
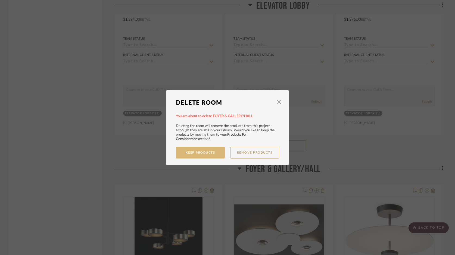
click at [208, 151] on button "Keep Products" at bounding box center [200, 153] width 49 height 12
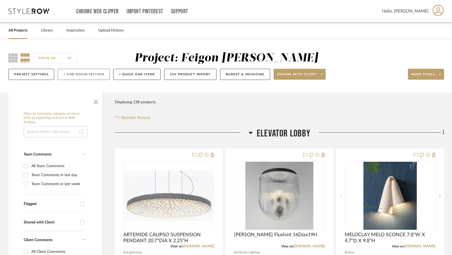
click at [90, 72] on button "+ Add Room/Section" at bounding box center [84, 74] width 52 height 11
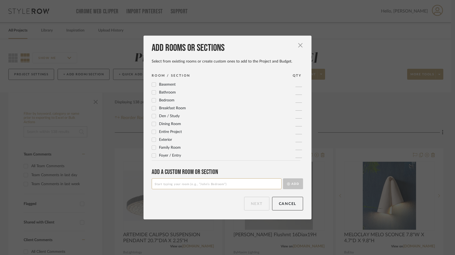
click at [174, 187] on input at bounding box center [217, 183] width 130 height 11
click at [173, 186] on input at bounding box center [217, 183] width 130 height 11
paste input "FOYER & GALLERY/HALL"
type input "FOYER & GALLERY/HALL"
click at [292, 184] on button "Add" at bounding box center [293, 183] width 20 height 11
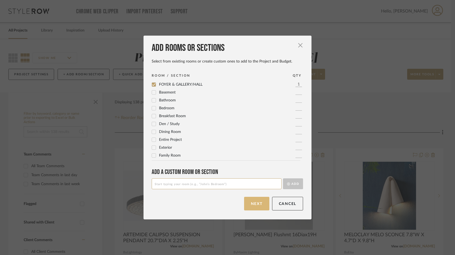
click at [255, 207] on button "Next" at bounding box center [256, 204] width 25 height 14
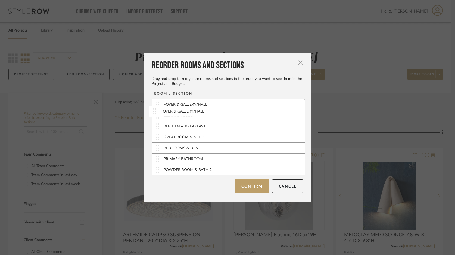
drag, startPoint x: 160, startPoint y: 168, endPoint x: 158, endPoint y: 110, distance: 58.5
click at [246, 187] on button "Confirm" at bounding box center [252, 187] width 35 height 14
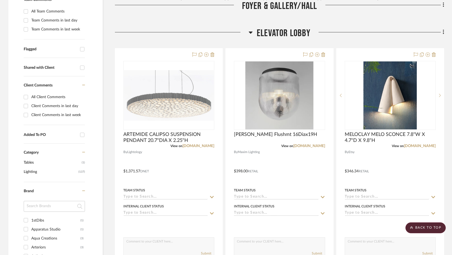
scroll to position [156, 0]
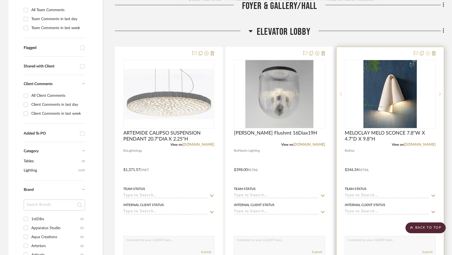
click at [428, 54] on icon at bounding box center [427, 53] width 4 height 4
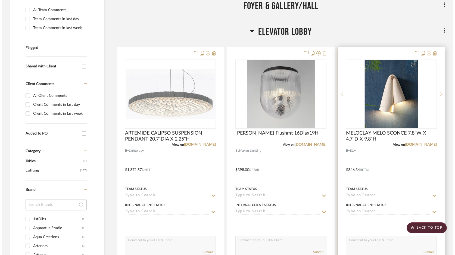
scroll to position [0, 0]
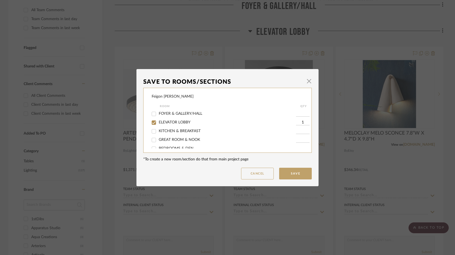
click at [182, 122] on span "ELEVATOR LOBBY" at bounding box center [175, 123] width 32 height 4
click at [158, 122] on input "ELEVATOR LOBBY" at bounding box center [154, 122] width 9 height 9
checkbox input "false"
click at [288, 171] on button "Save" at bounding box center [295, 174] width 33 height 12
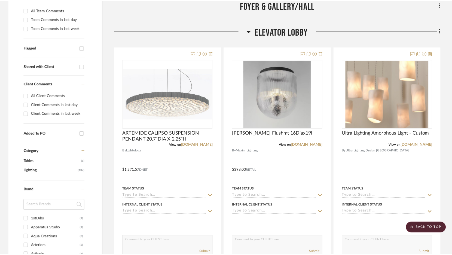
scroll to position [156, 0]
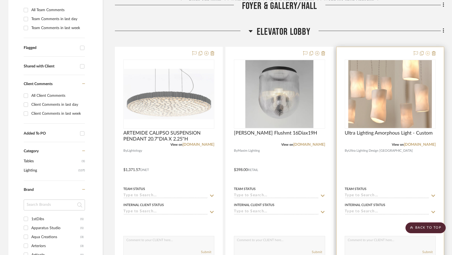
click at [429, 52] on icon at bounding box center [427, 53] width 4 height 4
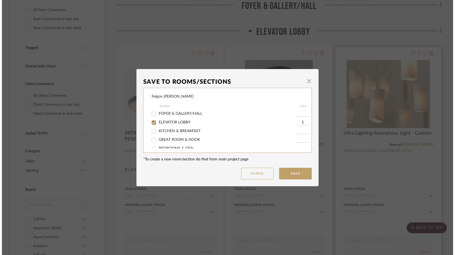
scroll to position [0, 0]
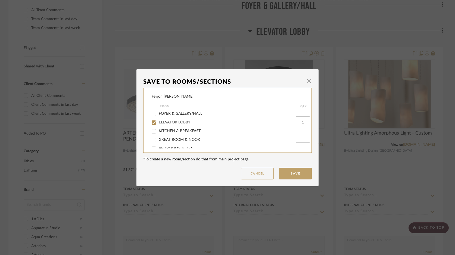
click at [183, 122] on span "ELEVATOR LOBBY" at bounding box center [175, 123] width 32 height 4
click at [158, 122] on input "ELEVATOR LOBBY" at bounding box center [154, 122] width 9 height 9
checkbox input "false"
click at [290, 172] on button "Save" at bounding box center [295, 174] width 33 height 12
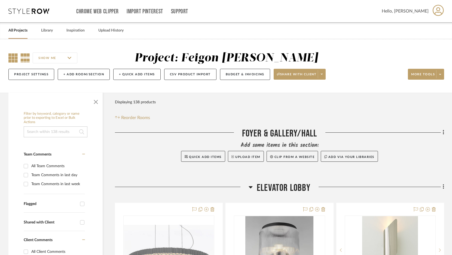
click at [14, 60] on icon at bounding box center [12, 57] width 9 height 9
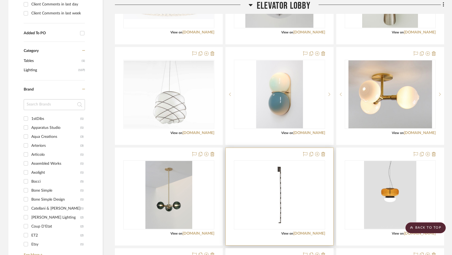
scroll to position [248, 0]
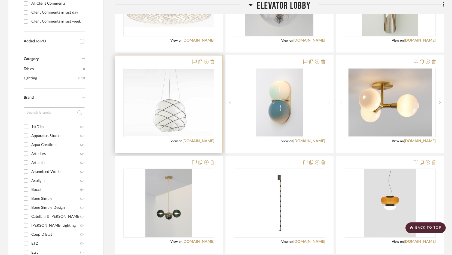
click at [206, 61] on icon at bounding box center [206, 62] width 4 height 4
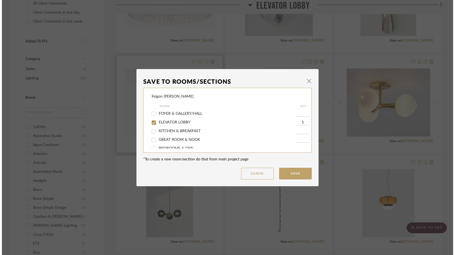
scroll to position [0, 0]
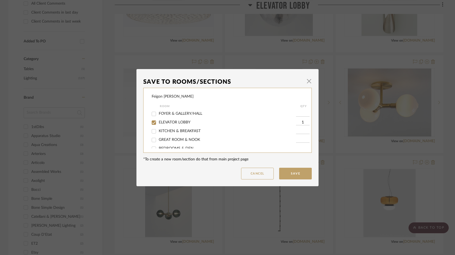
click at [172, 124] on span "ELEVATOR LOBBY" at bounding box center [175, 123] width 32 height 4
click at [158, 125] on input "ELEVATOR LOBBY" at bounding box center [154, 122] width 9 height 9
checkbox input "false"
click at [295, 178] on button "Save" at bounding box center [295, 174] width 33 height 12
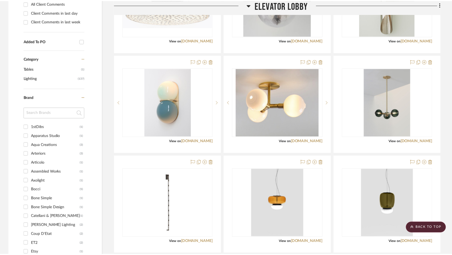
scroll to position [248, 0]
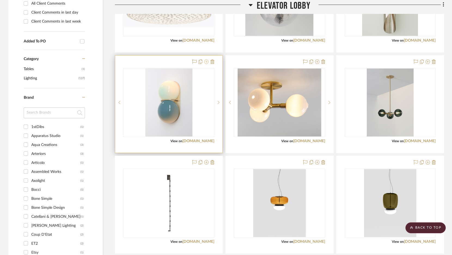
click at [206, 63] on icon at bounding box center [206, 62] width 4 height 4
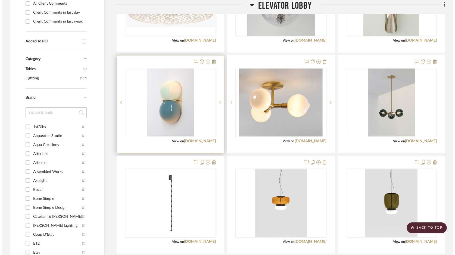
scroll to position [0, 0]
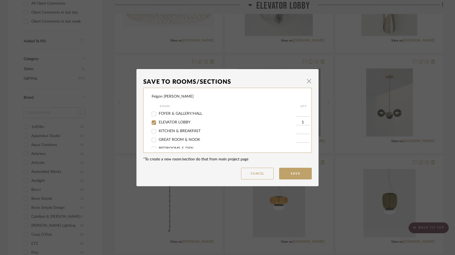
click at [178, 121] on span "ELEVATOR LOBBY" at bounding box center [175, 123] width 32 height 4
click at [158, 121] on input "ELEVATOR LOBBY" at bounding box center [154, 122] width 9 height 9
checkbox input "false"
click at [293, 171] on button "Save" at bounding box center [295, 174] width 33 height 12
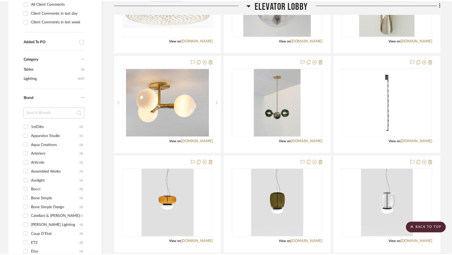
scroll to position [248, 0]
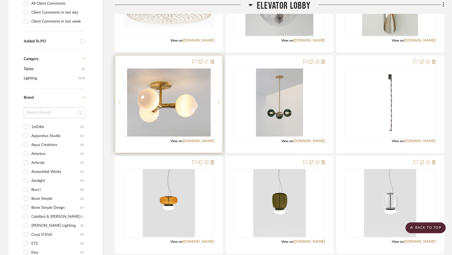
click at [207, 62] on icon at bounding box center [206, 62] width 4 height 4
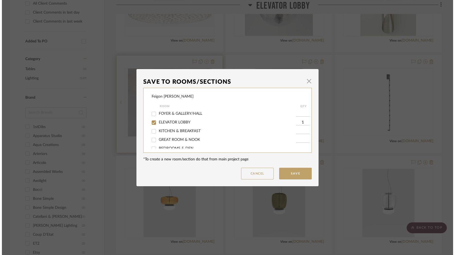
scroll to position [0, 0]
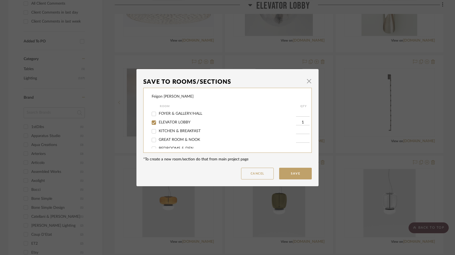
click at [177, 122] on span "ELEVATOR LOBBY" at bounding box center [175, 123] width 32 height 4
click at [158, 122] on input "ELEVATOR LOBBY" at bounding box center [154, 122] width 9 height 9
checkbox input "false"
click at [291, 171] on button "Save" at bounding box center [295, 174] width 33 height 12
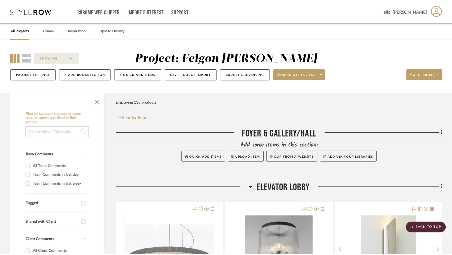
scroll to position [248, 0]
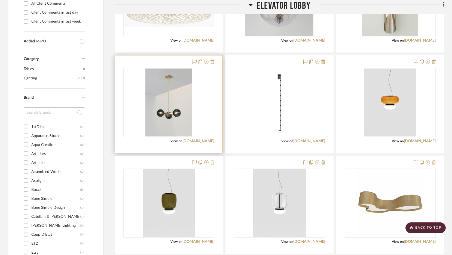
click at [205, 62] on icon at bounding box center [206, 62] width 4 height 4
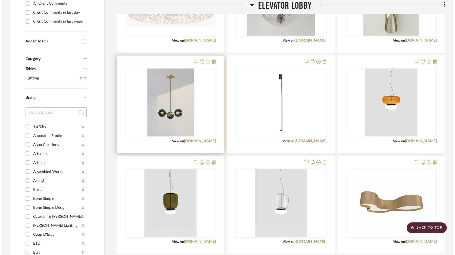
scroll to position [0, 0]
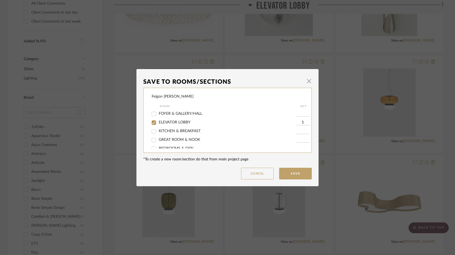
click at [173, 123] on span "ELEVATOR LOBBY" at bounding box center [175, 123] width 32 height 4
click at [158, 123] on input "ELEVATOR LOBBY" at bounding box center [154, 122] width 9 height 9
checkbox input "false"
click at [295, 173] on button "Save" at bounding box center [295, 174] width 33 height 12
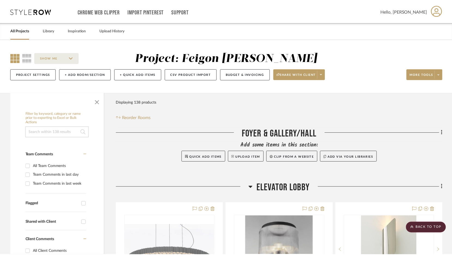
scroll to position [248, 0]
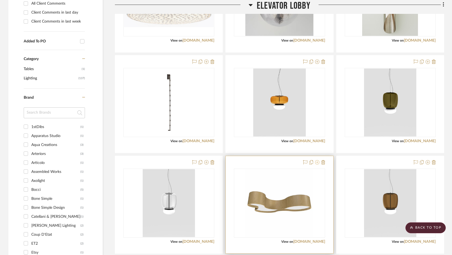
click at [316, 162] on icon at bounding box center [317, 162] width 4 height 4
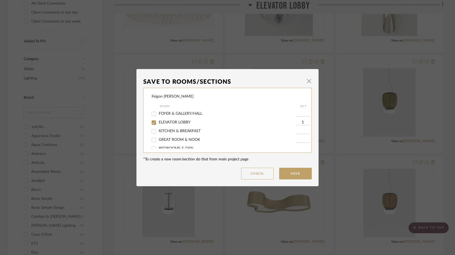
click at [181, 114] on span "FOYER & GALLERY/HALL" at bounding box center [181, 114] width 44 height 4
click at [158, 114] on input "FOYER & GALLERY/HALL" at bounding box center [154, 114] width 9 height 9
checkbox input "true"
type input "1"
click at [178, 121] on span "ELEVATOR LOBBY" at bounding box center [175, 123] width 32 height 4
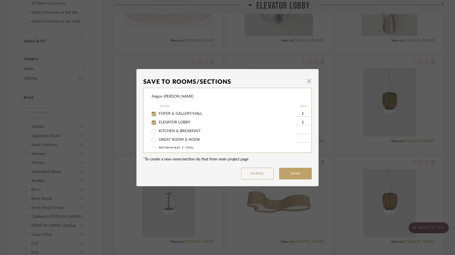
click at [158, 121] on input "ELEVATOR LOBBY" at bounding box center [154, 122] width 9 height 9
checkbox input "false"
click at [292, 175] on button "Save" at bounding box center [295, 174] width 33 height 12
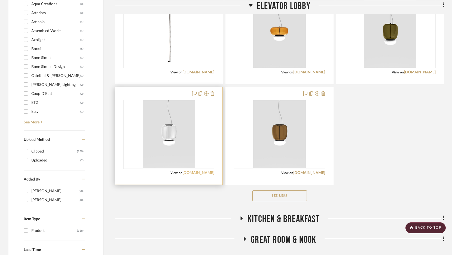
scroll to position [390, 0]
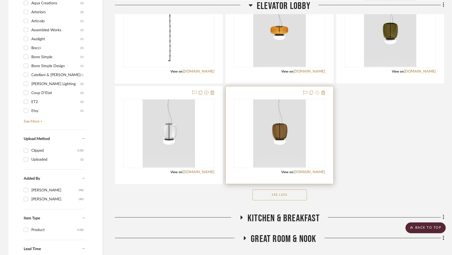
click at [317, 94] on icon at bounding box center [317, 93] width 4 height 4
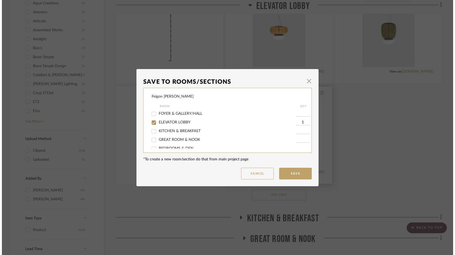
scroll to position [0, 0]
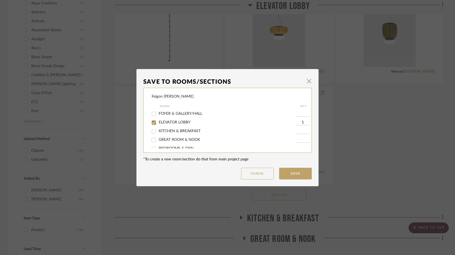
click at [187, 122] on span "ELEVATOR LOBBY" at bounding box center [175, 123] width 32 height 4
click at [158, 122] on input "ELEVATOR LOBBY" at bounding box center [154, 122] width 9 height 9
checkbox input "false"
click at [300, 172] on button "Save" at bounding box center [295, 174] width 33 height 12
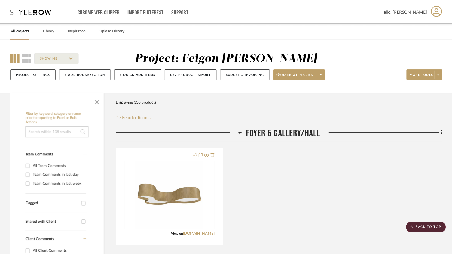
scroll to position [390, 0]
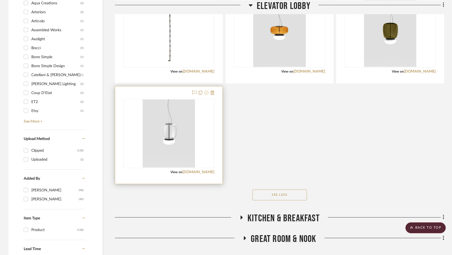
click at [207, 92] on icon at bounding box center [206, 93] width 4 height 4
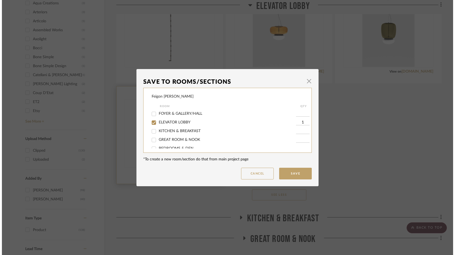
scroll to position [0, 0]
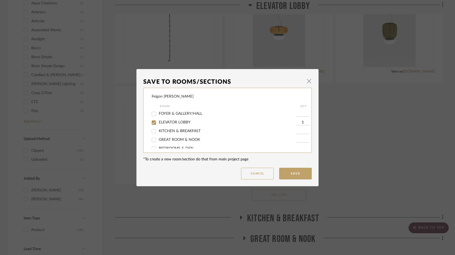
click at [180, 121] on span "ELEVATOR LOBBY" at bounding box center [175, 123] width 32 height 4
click at [158, 121] on input "ELEVATOR LOBBY" at bounding box center [154, 122] width 9 height 9
checkbox input "false"
click at [288, 172] on button "Save" at bounding box center [295, 174] width 33 height 12
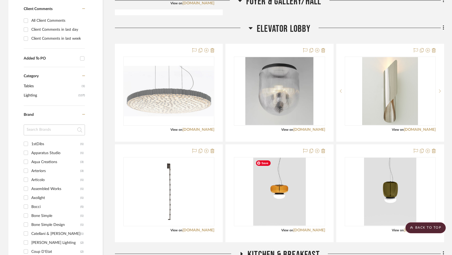
scroll to position [226, 0]
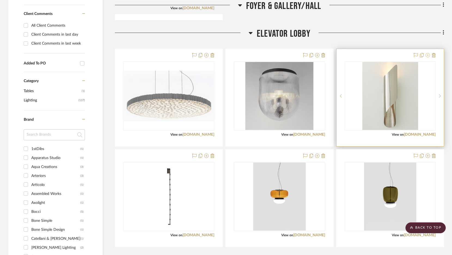
click at [427, 54] on icon at bounding box center [427, 55] width 4 height 4
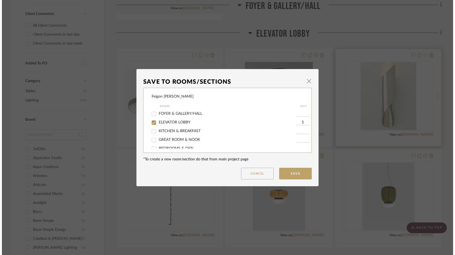
scroll to position [0, 0]
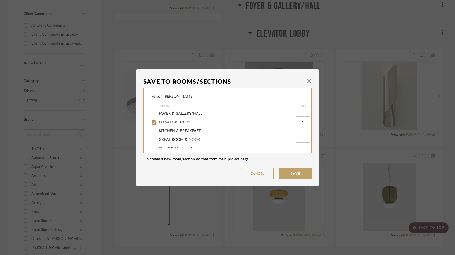
click at [162, 123] on span "ELEVATOR LOBBY" at bounding box center [175, 123] width 32 height 4
click at [158, 123] on input "ELEVATOR LOBBY" at bounding box center [154, 122] width 9 height 9
checkbox input "false"
click at [303, 174] on button "Save" at bounding box center [295, 174] width 33 height 12
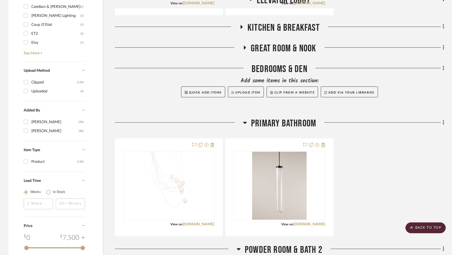
scroll to position [453, 0]
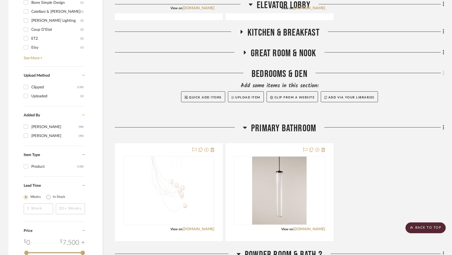
click at [443, 72] on icon at bounding box center [443, 73] width 2 height 6
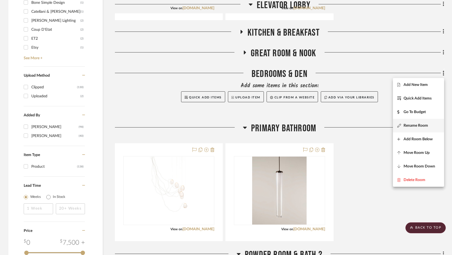
click at [411, 125] on span "Rename Room" at bounding box center [415, 125] width 24 height 5
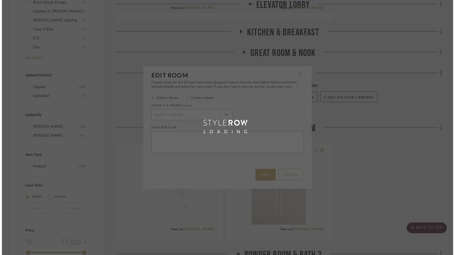
scroll to position [0, 0]
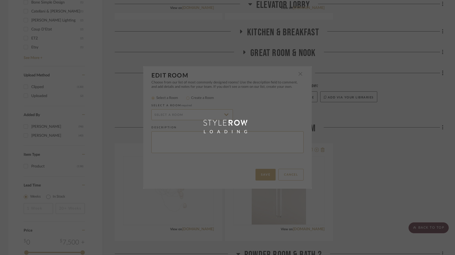
radio input "false"
radio input "true"
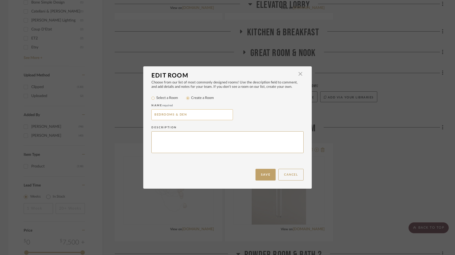
click at [153, 116] on input "BEDROOMS & DEN" at bounding box center [193, 114] width 82 height 11
type input "PRIMARY BEDROOM, BED 2 & DEN"
click at [263, 172] on button "Save" at bounding box center [266, 175] width 20 height 12
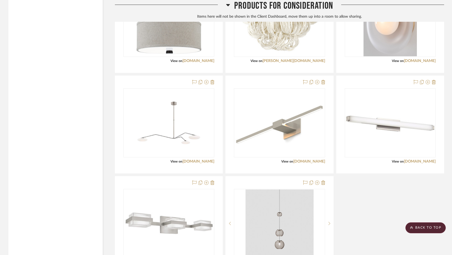
scroll to position [1086, 0]
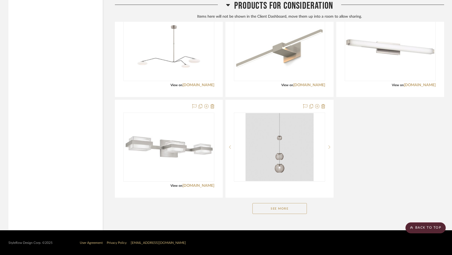
click at [271, 212] on button "See More" at bounding box center [279, 208] width 54 height 11
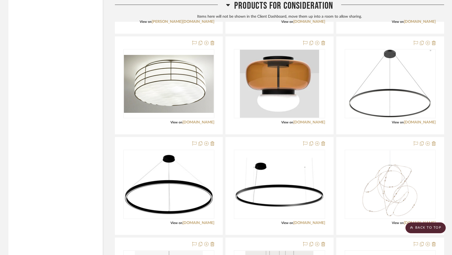
scroll to position [3247, 0]
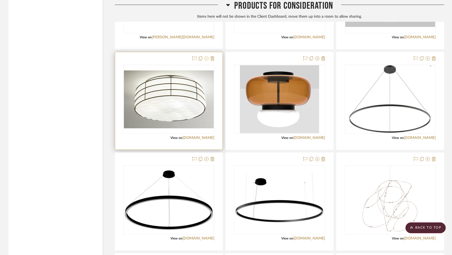
click at [207, 59] on icon at bounding box center [206, 58] width 4 height 4
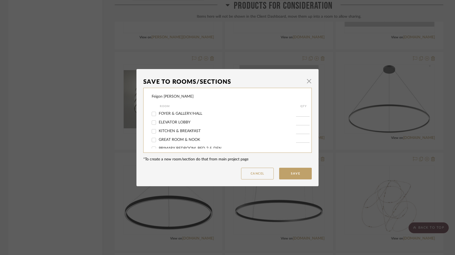
click at [180, 112] on span "FOYER & GALLERY/HALL" at bounding box center [181, 114] width 44 height 4
click at [158, 112] on input "FOYER & GALLERY/HALL" at bounding box center [154, 114] width 9 height 9
checkbox input "true"
type input "1"
click at [174, 122] on span "ELEVATOR LOBBY" at bounding box center [175, 123] width 32 height 4
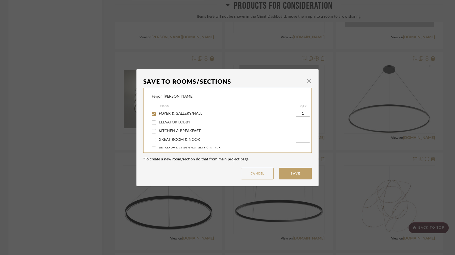
click at [158, 122] on input "ELEVATOR LOBBY" at bounding box center [154, 122] width 9 height 9
checkbox input "true"
type input "1"
click at [162, 114] on span "FOYER & GALLERY/HALL" at bounding box center [181, 114] width 44 height 4
click at [158, 114] on input "FOYER & GALLERY/HALL" at bounding box center [154, 114] width 9 height 9
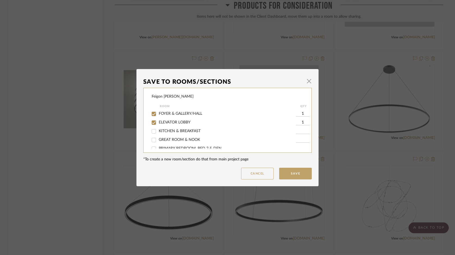
checkbox input "false"
click at [296, 175] on button "Save" at bounding box center [295, 174] width 33 height 12
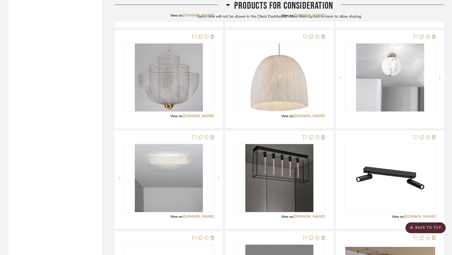
scroll to position [4551, 0]
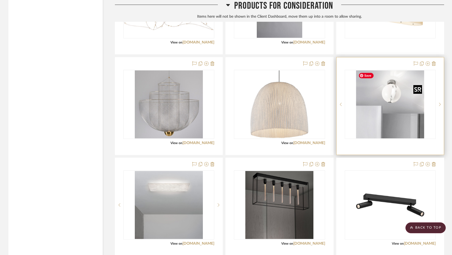
click at [399, 95] on img "0" at bounding box center [390, 104] width 68 height 68
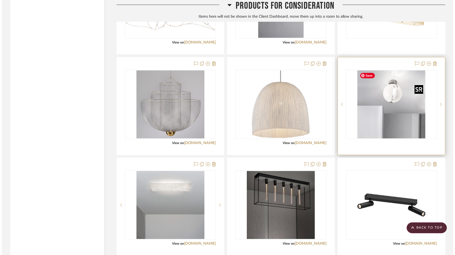
scroll to position [0, 0]
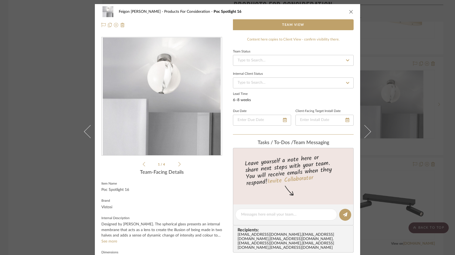
click at [350, 10] on icon "close" at bounding box center [351, 12] width 4 height 4
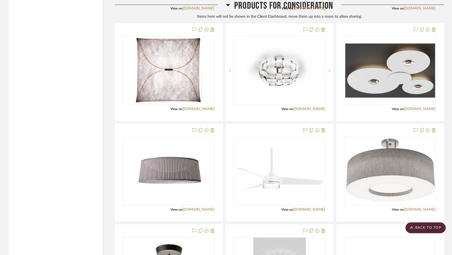
scroll to position [2368, 0]
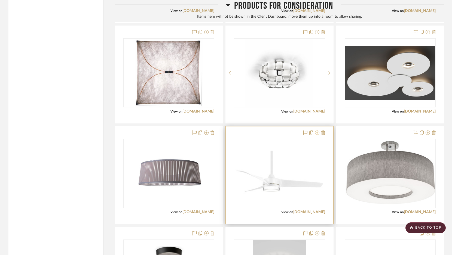
click at [317, 134] on icon at bounding box center [317, 133] width 4 height 4
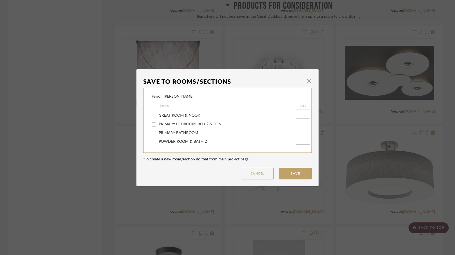
scroll to position [21, 0]
click at [203, 129] on span "PRIMARY BEDROOM, BED 2 & DEN" at bounding box center [190, 128] width 63 height 4
click at [158, 131] on input "PRIMARY BEDROOM, BED 2 & DEN" at bounding box center [154, 128] width 9 height 9
checkbox input "true"
type input "1"
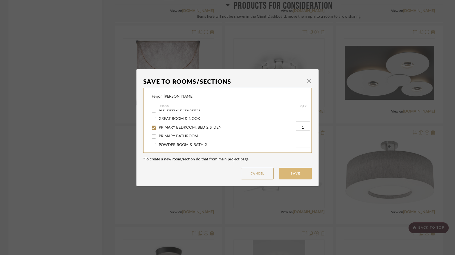
click at [280, 173] on button "Save" at bounding box center [295, 174] width 33 height 12
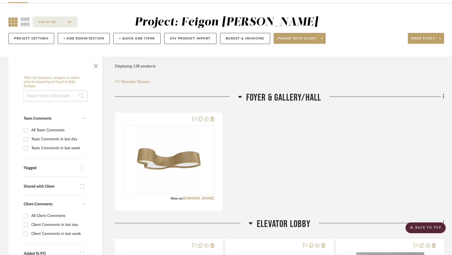
scroll to position [0, 0]
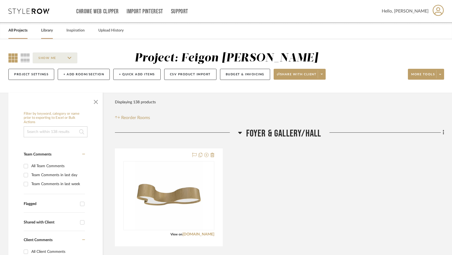
click at [51, 29] on link "Library" at bounding box center [47, 30] width 12 height 7
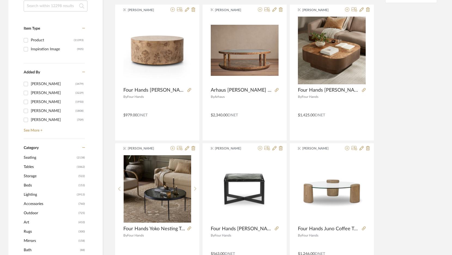
scroll to position [126, 0]
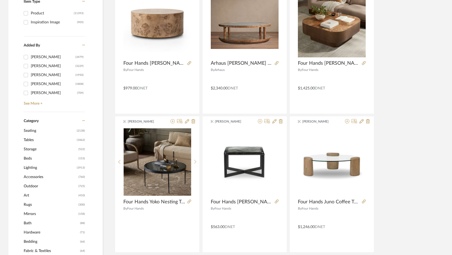
click at [44, 167] on span "Lighting" at bounding box center [50, 167] width 52 height 9
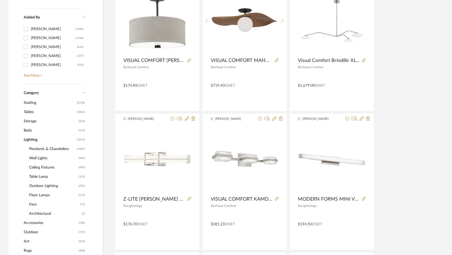
scroll to position [155, 0]
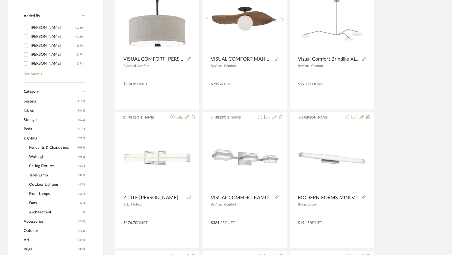
click at [54, 205] on span "Fans" at bounding box center [54, 203] width 50 height 9
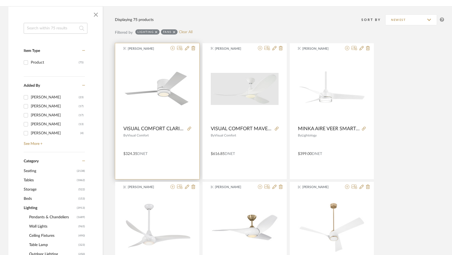
scroll to position [85, 0]
click at [173, 50] on icon at bounding box center [172, 48] width 4 height 4
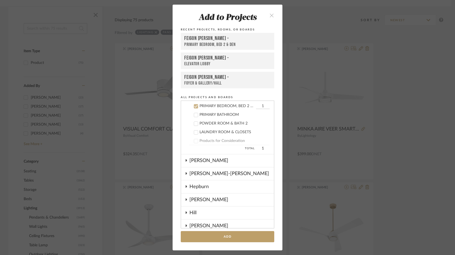
scroll to position [135, 0]
click at [205, 45] on div "PRIMARY BEDROOM, BED 2 & DEN" at bounding box center [227, 45] width 87 height 6
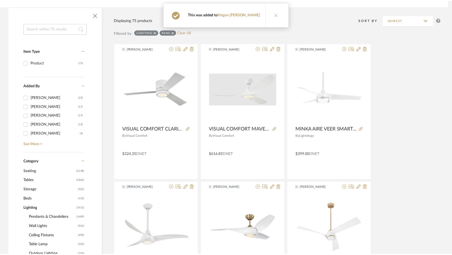
scroll to position [85, 0]
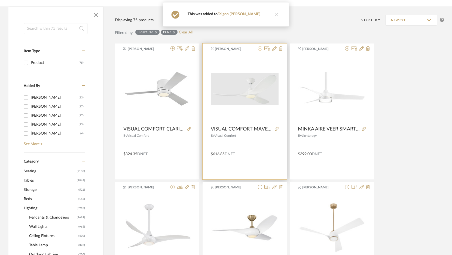
click at [261, 48] on icon at bounding box center [260, 48] width 4 height 4
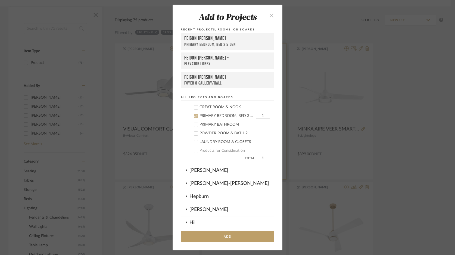
scroll to position [135, 0]
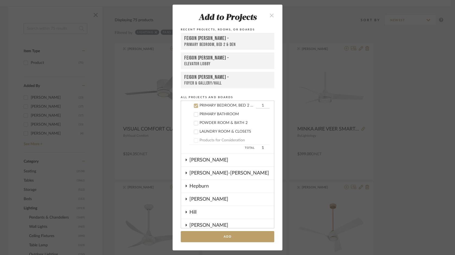
click at [233, 40] on div "Feigon Bialer -" at bounding box center [227, 38] width 87 height 7
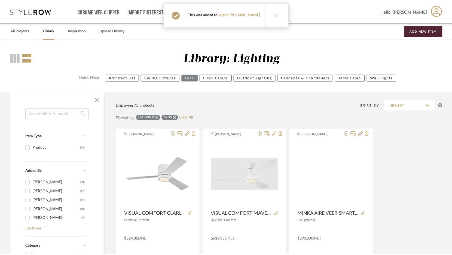
scroll to position [85, 0]
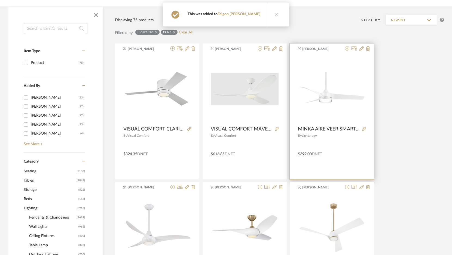
click at [347, 49] on icon at bounding box center [347, 48] width 4 height 4
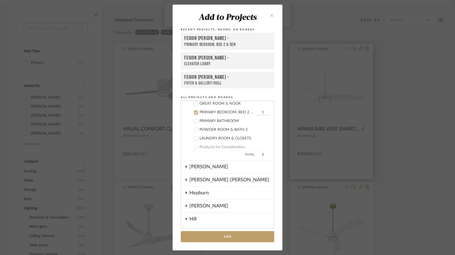
scroll to position [135, 0]
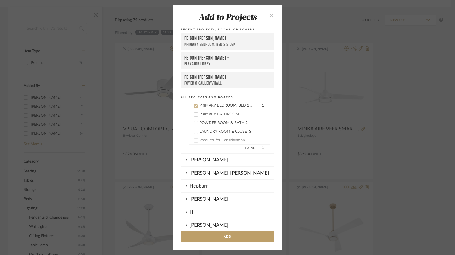
click at [241, 39] on div "Feigon Bialer -" at bounding box center [227, 38] width 87 height 7
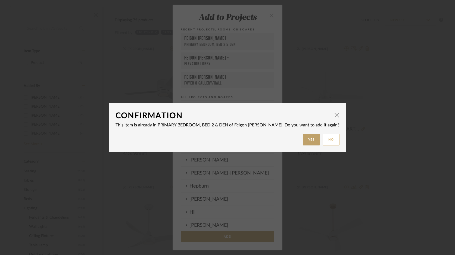
click at [323, 138] on button "No" at bounding box center [331, 140] width 17 height 12
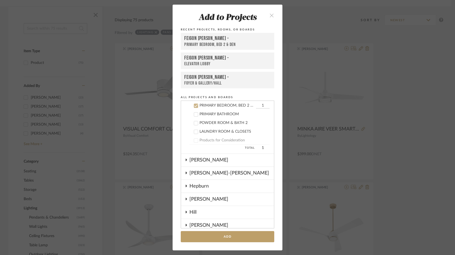
click at [270, 14] on icon "close" at bounding box center [272, 15] width 5 height 5
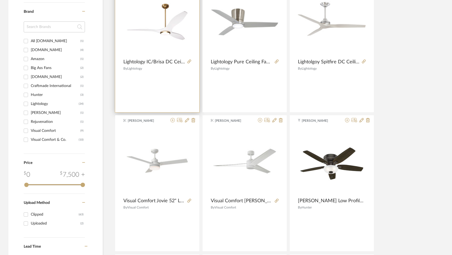
scroll to position [570, 0]
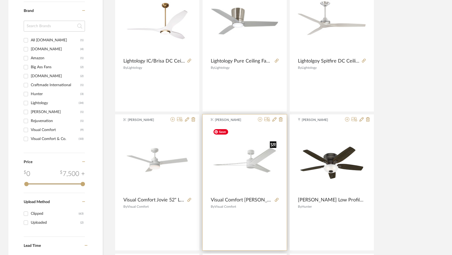
click at [268, 169] on img "0" at bounding box center [245, 160] width 68 height 68
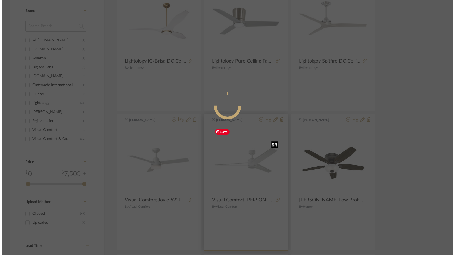
scroll to position [0, 0]
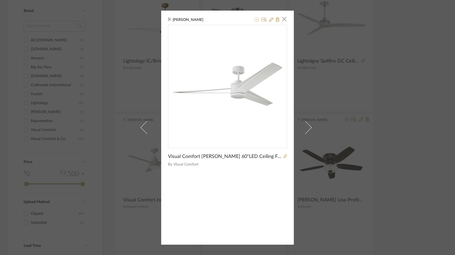
click at [255, 20] on icon at bounding box center [257, 19] width 4 height 4
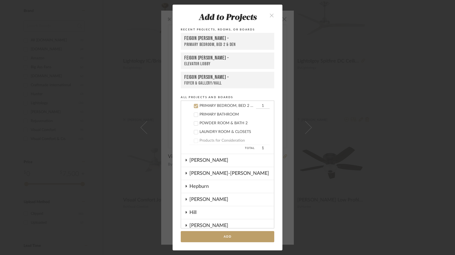
scroll to position [135, 0]
click at [224, 44] on div "PRIMARY BEDROOM, BED 2 & DEN" at bounding box center [227, 45] width 87 height 6
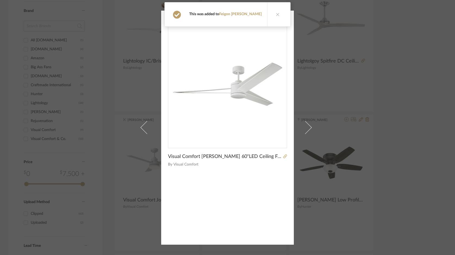
click at [395, 88] on div "Kathryn Sears × Visual Comfort Armstrong 60"LED Ceiling Fan #3AMR60RZWD 60"Dia …" at bounding box center [227, 127] width 455 height 255
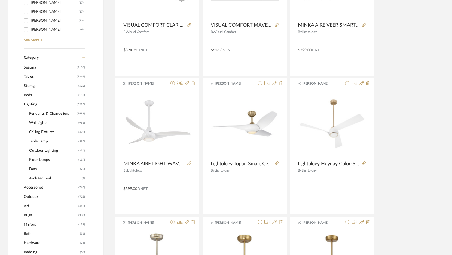
scroll to position [0, 0]
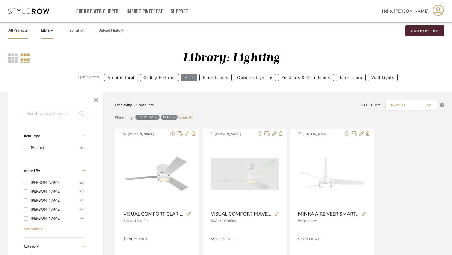
click at [20, 32] on link "All Projects" at bounding box center [17, 30] width 19 height 7
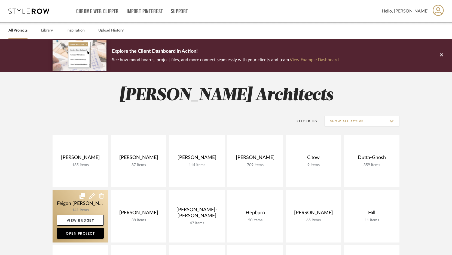
click at [88, 197] on link at bounding box center [80, 216] width 55 height 53
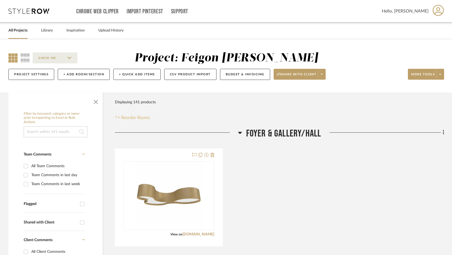
click at [145, 118] on span "Reorder Rooms" at bounding box center [135, 118] width 29 height 7
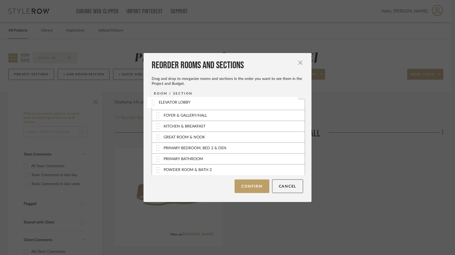
drag, startPoint x: 158, startPoint y: 118, endPoint x: 155, endPoint y: 105, distance: 13.4
click at [257, 186] on button "Confirm" at bounding box center [252, 187] width 35 height 14
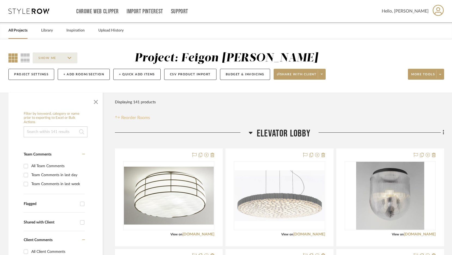
click at [134, 116] on span "Reorder Rooms" at bounding box center [135, 118] width 29 height 7
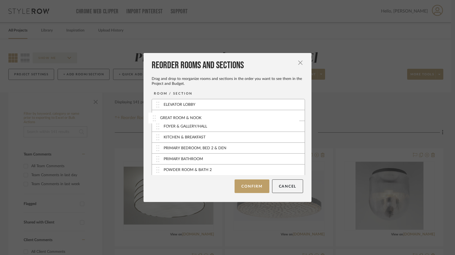
drag, startPoint x: 153, startPoint y: 138, endPoint x: 152, endPoint y: 118, distance: 19.4
click at [164, 126] on div "FOYER & GALLERY/HALL" at bounding box center [186, 127] width 44 height 6
drag, startPoint x: 157, startPoint y: 126, endPoint x: 154, endPoint y: 116, distance: 10.6
click at [258, 189] on button "Confirm" at bounding box center [252, 187] width 35 height 14
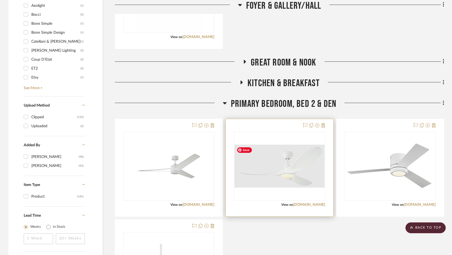
scroll to position [421, 0]
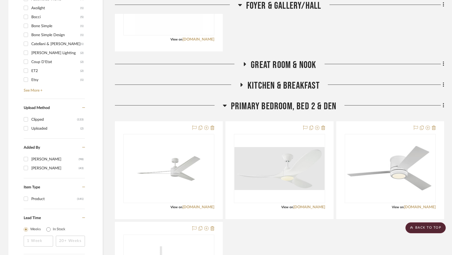
click at [242, 62] on icon at bounding box center [244, 64] width 7 height 4
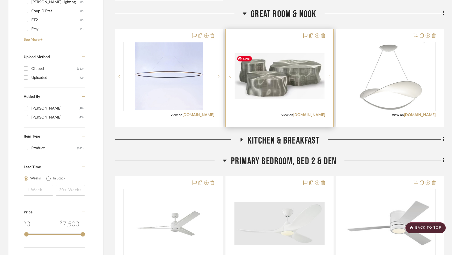
scroll to position [474, 0]
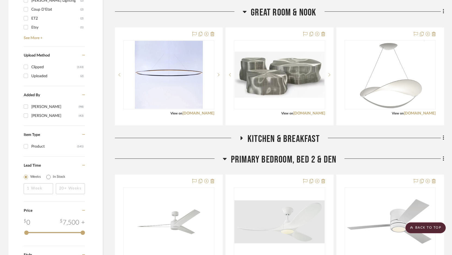
click at [242, 137] on icon at bounding box center [241, 138] width 2 height 4
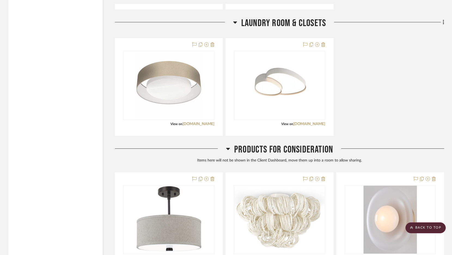
scroll to position [1188, 0]
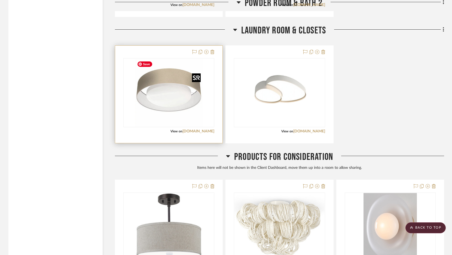
click at [190, 86] on img "0" at bounding box center [169, 93] width 68 height 68
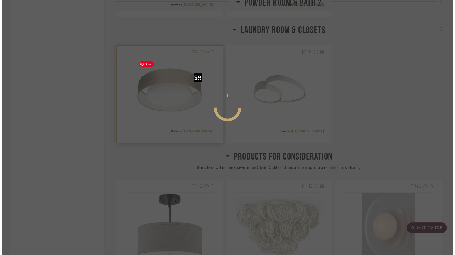
scroll to position [0, 0]
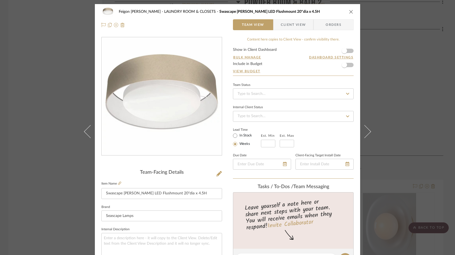
click at [351, 10] on icon "close" at bounding box center [351, 12] width 4 height 4
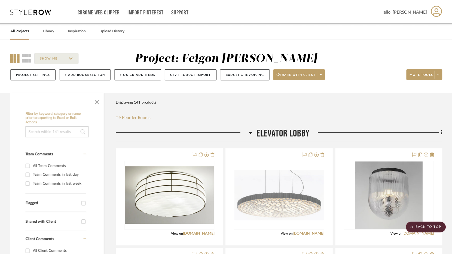
scroll to position [1188, 0]
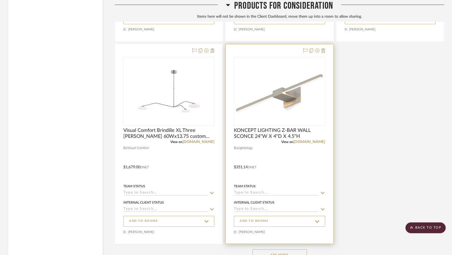
scroll to position [3436, 0]
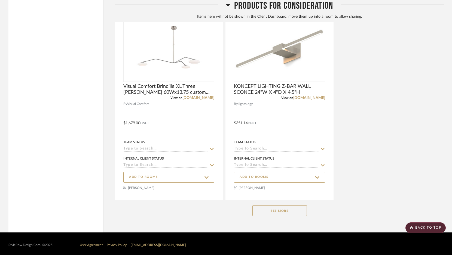
click at [281, 205] on button "See More" at bounding box center [279, 210] width 54 height 11
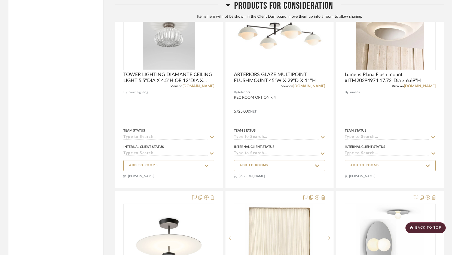
scroll to position [6490, 0]
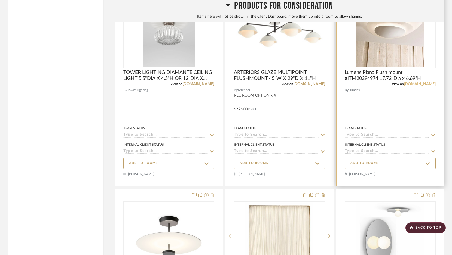
click at [428, 86] on link "[DOMAIN_NAME]" at bounding box center [419, 84] width 32 height 4
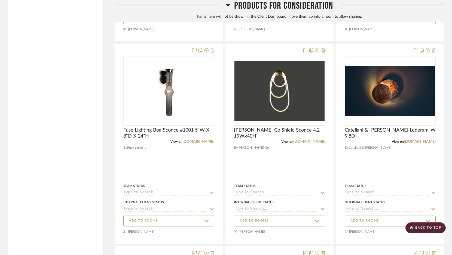
scroll to position [5234, 0]
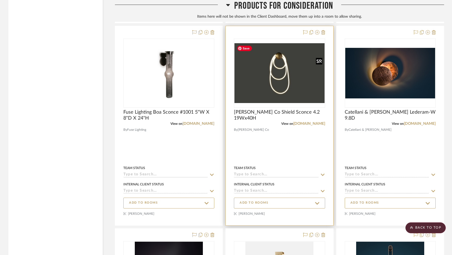
click at [289, 92] on img "0" at bounding box center [279, 73] width 90 height 60
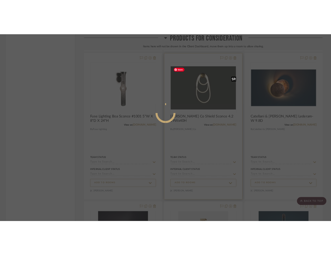
scroll to position [0, 0]
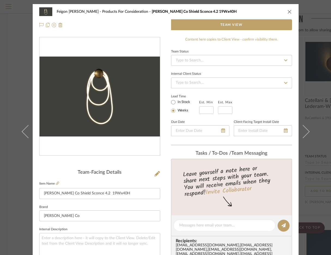
click at [287, 11] on icon "close" at bounding box center [289, 12] width 4 height 4
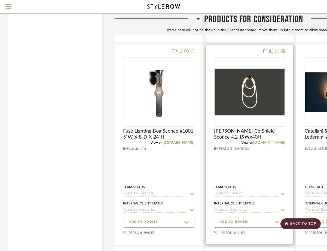
scroll to position [5203, 0]
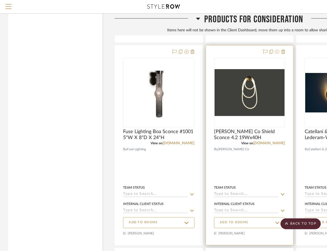
click at [278, 50] on icon at bounding box center [277, 52] width 4 height 4
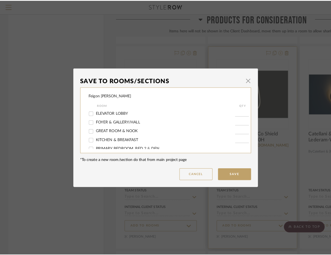
scroll to position [0, 0]
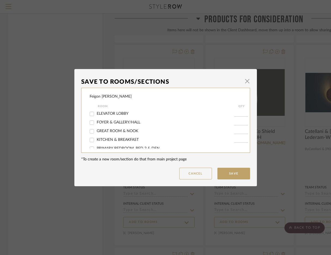
click at [116, 116] on div "ELEVATOR LOBBY" at bounding box center [162, 114] width 144 height 9
click at [116, 116] on span "ELEVATOR LOBBY" at bounding box center [113, 114] width 32 height 4
click at [96, 116] on input "ELEVATOR LOBBY" at bounding box center [91, 114] width 9 height 9
checkbox input "true"
type input "1"
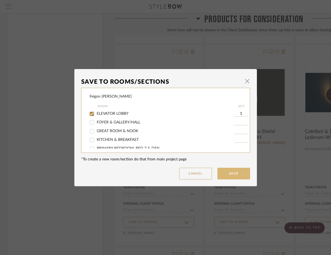
click at [230, 175] on button "Save" at bounding box center [233, 174] width 33 height 12
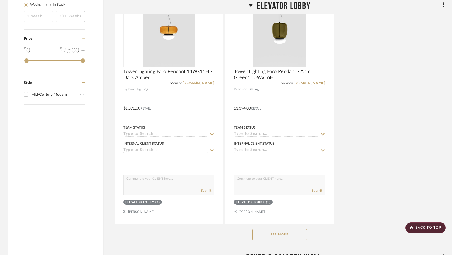
scroll to position [684, 0]
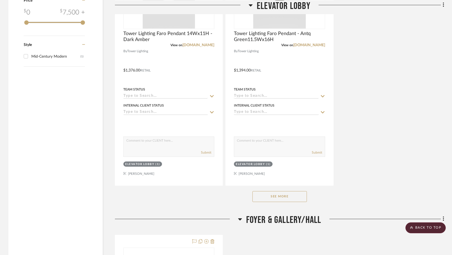
click at [294, 193] on button "See More" at bounding box center [279, 196] width 54 height 11
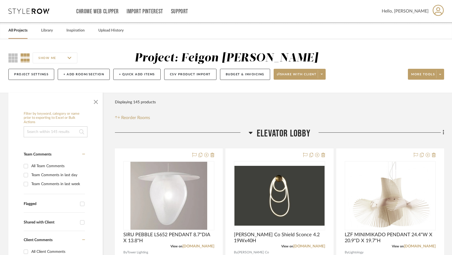
scroll to position [4, 0]
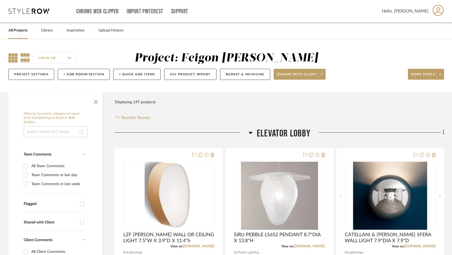
click at [10, 57] on icon at bounding box center [12, 57] width 9 height 9
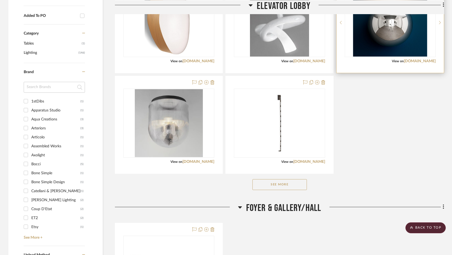
scroll to position [274, 0]
click at [297, 183] on button "See More" at bounding box center [279, 184] width 54 height 11
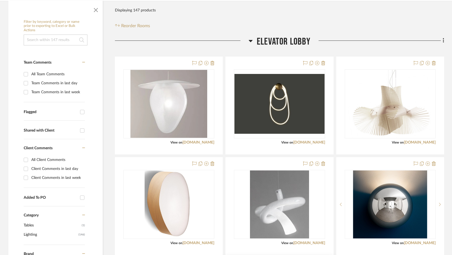
scroll to position [95, 0]
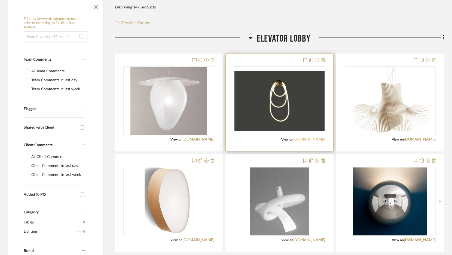
click at [297, 140] on link "[DOMAIN_NAME]" at bounding box center [309, 140] width 32 height 4
